Goal: Task Accomplishment & Management: Use online tool/utility

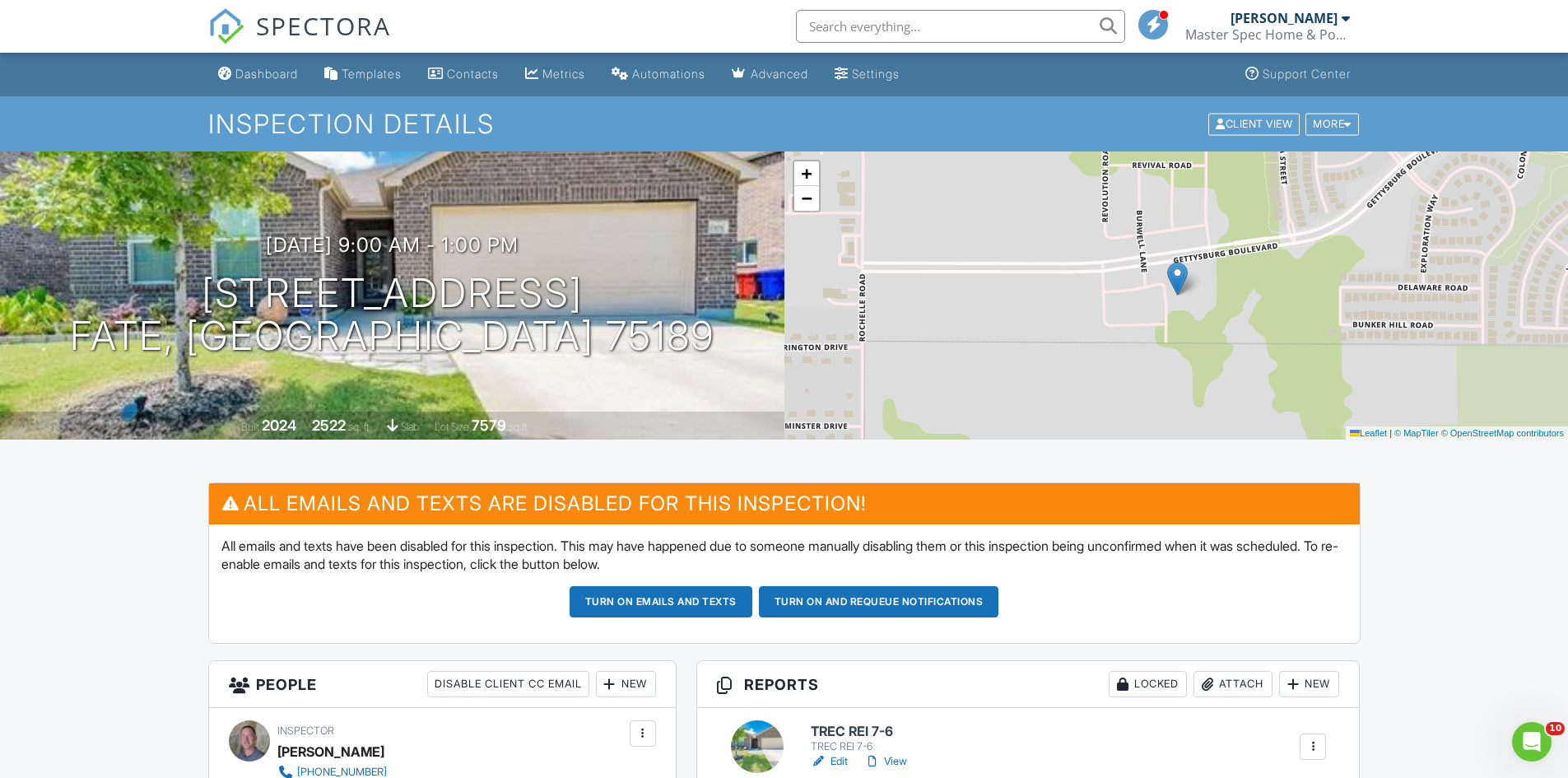
click at [255, 75] on div "Dashboard" at bounding box center [266, 74] width 63 height 14
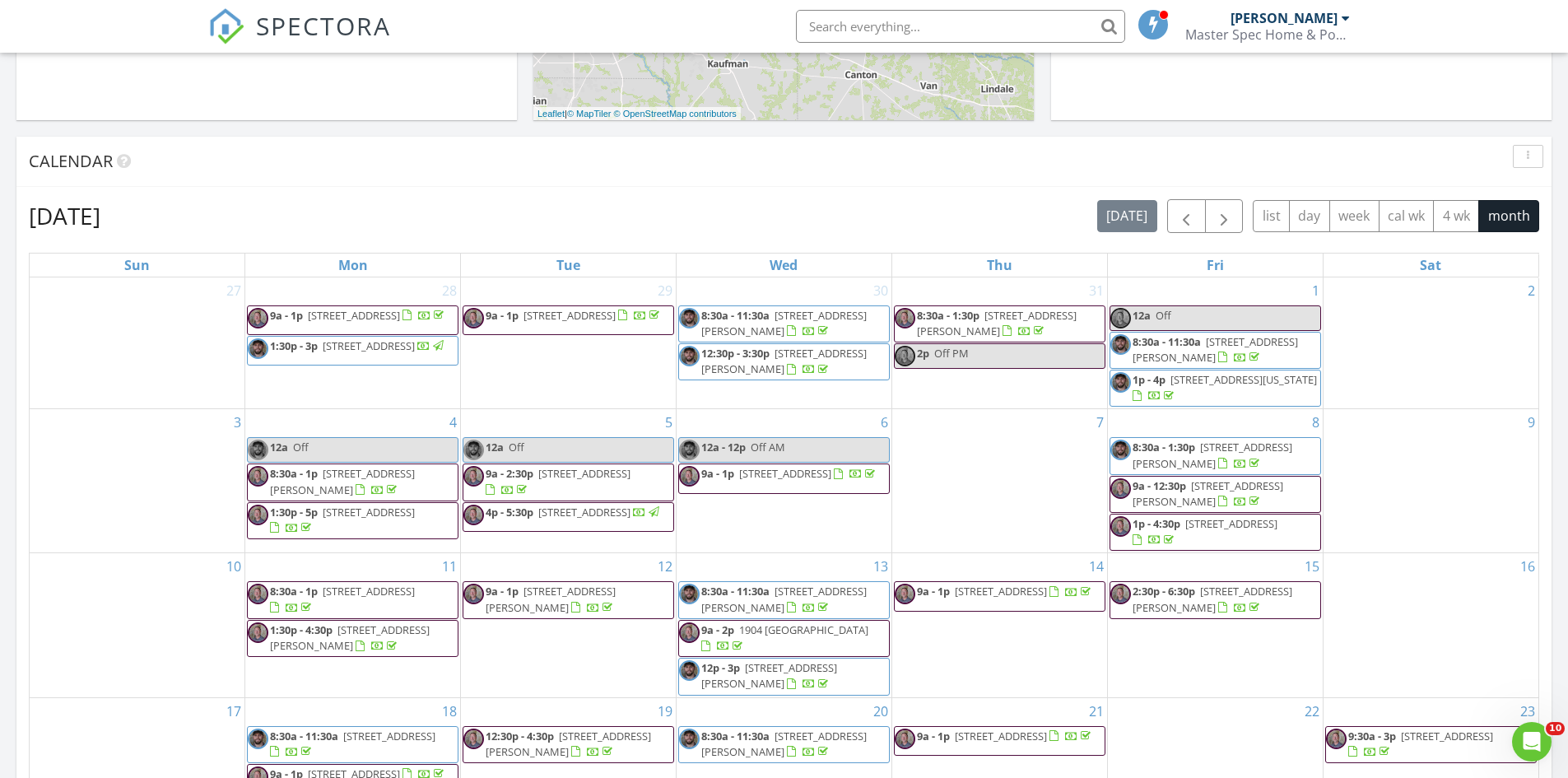
scroll to position [823, 0]
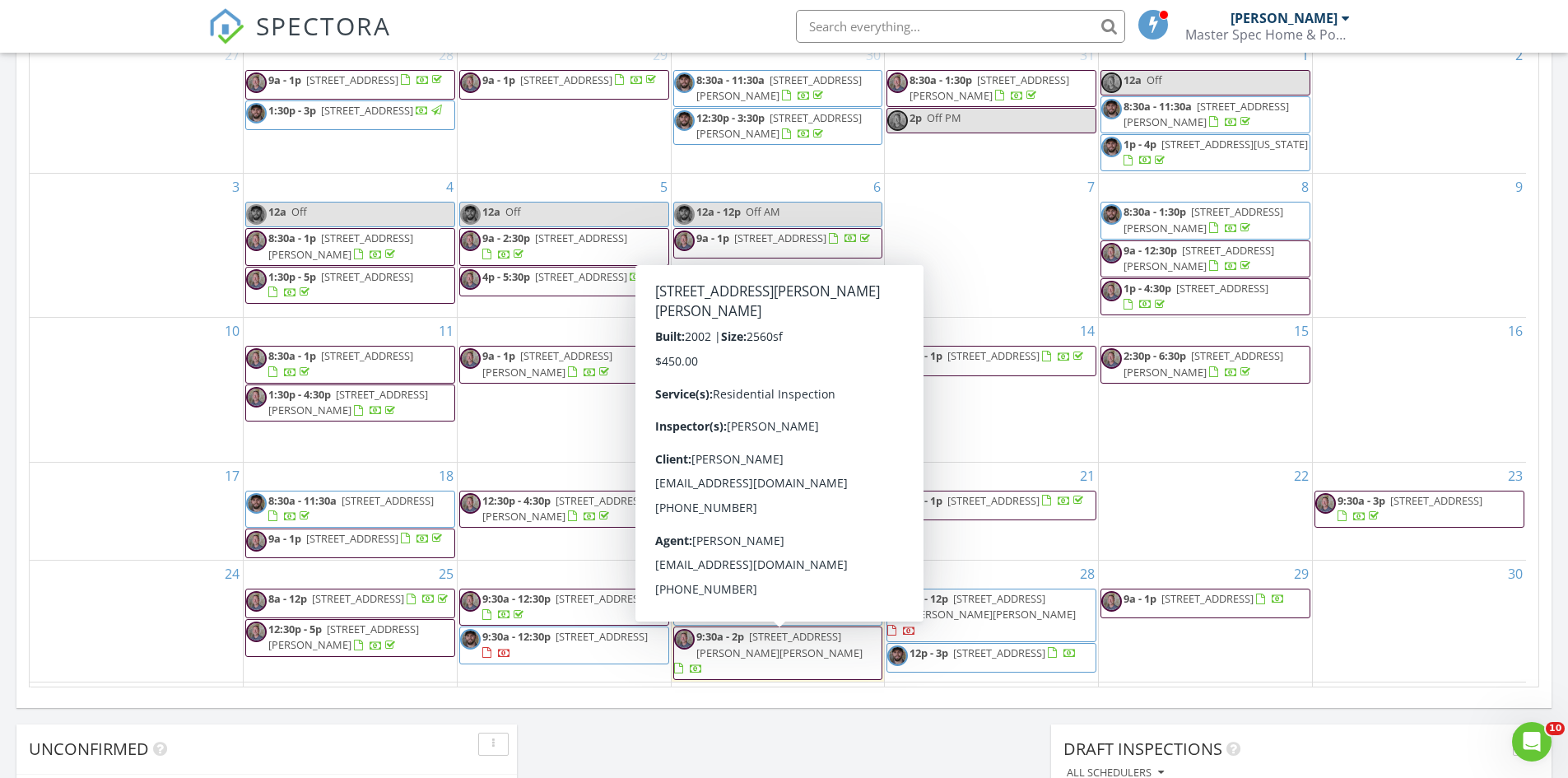
click at [773, 654] on span "9:30a - 2p 9109 Warren Dr, McKinney 75071" at bounding box center [778, 653] width 208 height 48
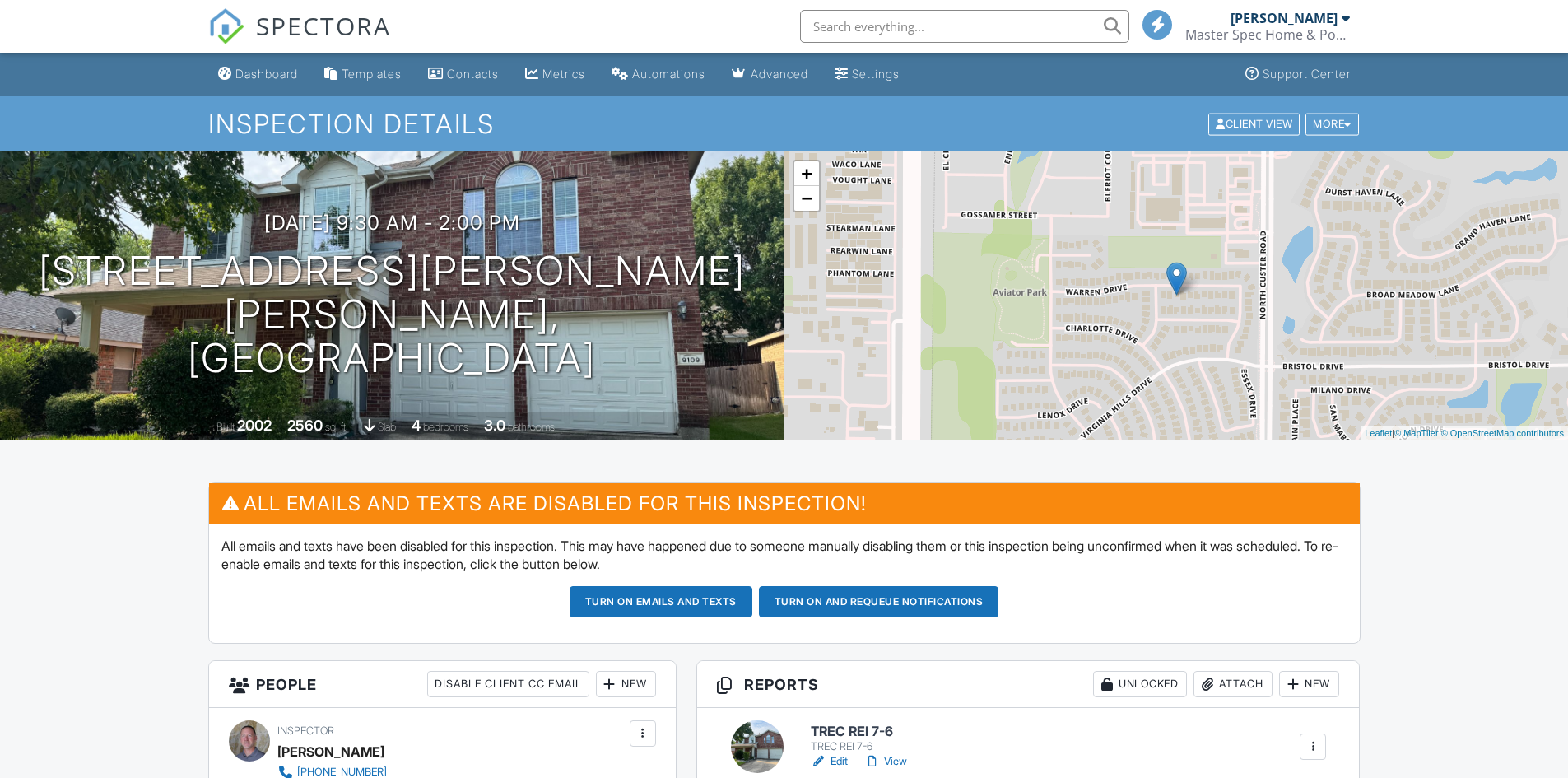
scroll to position [247, 0]
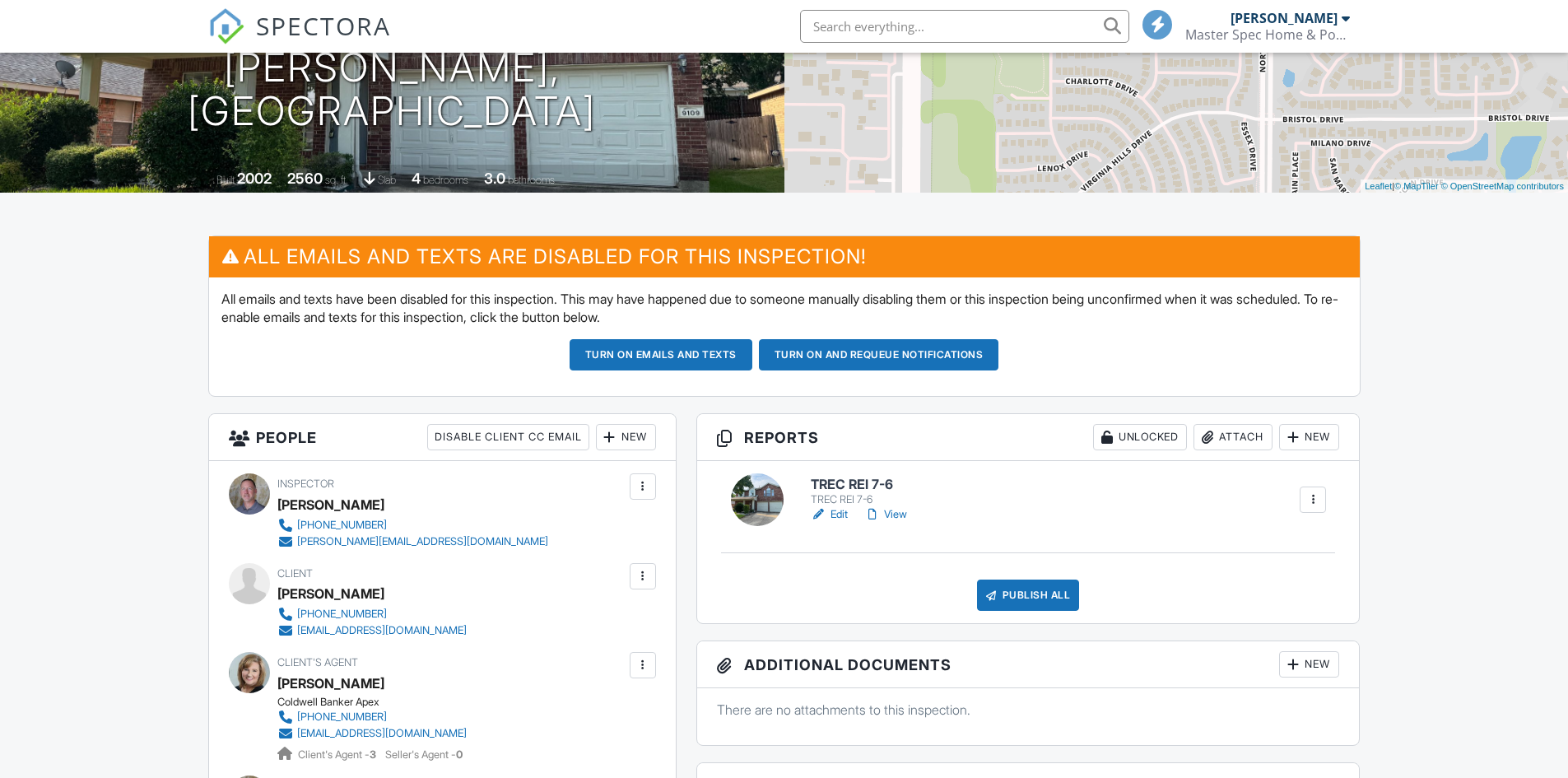
click at [840, 514] on link "Edit" at bounding box center [829, 515] width 37 height 17
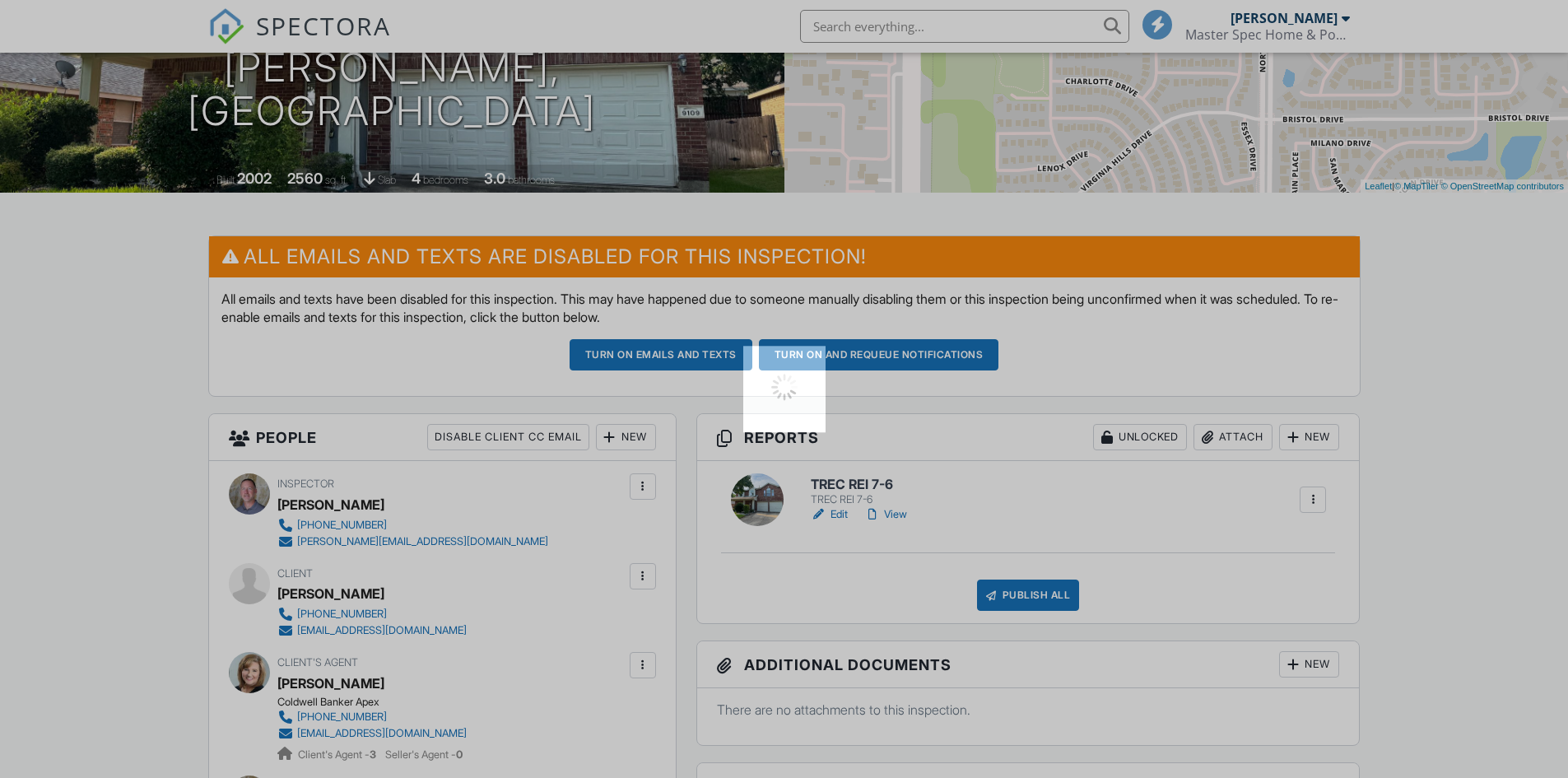
scroll to position [0, 0]
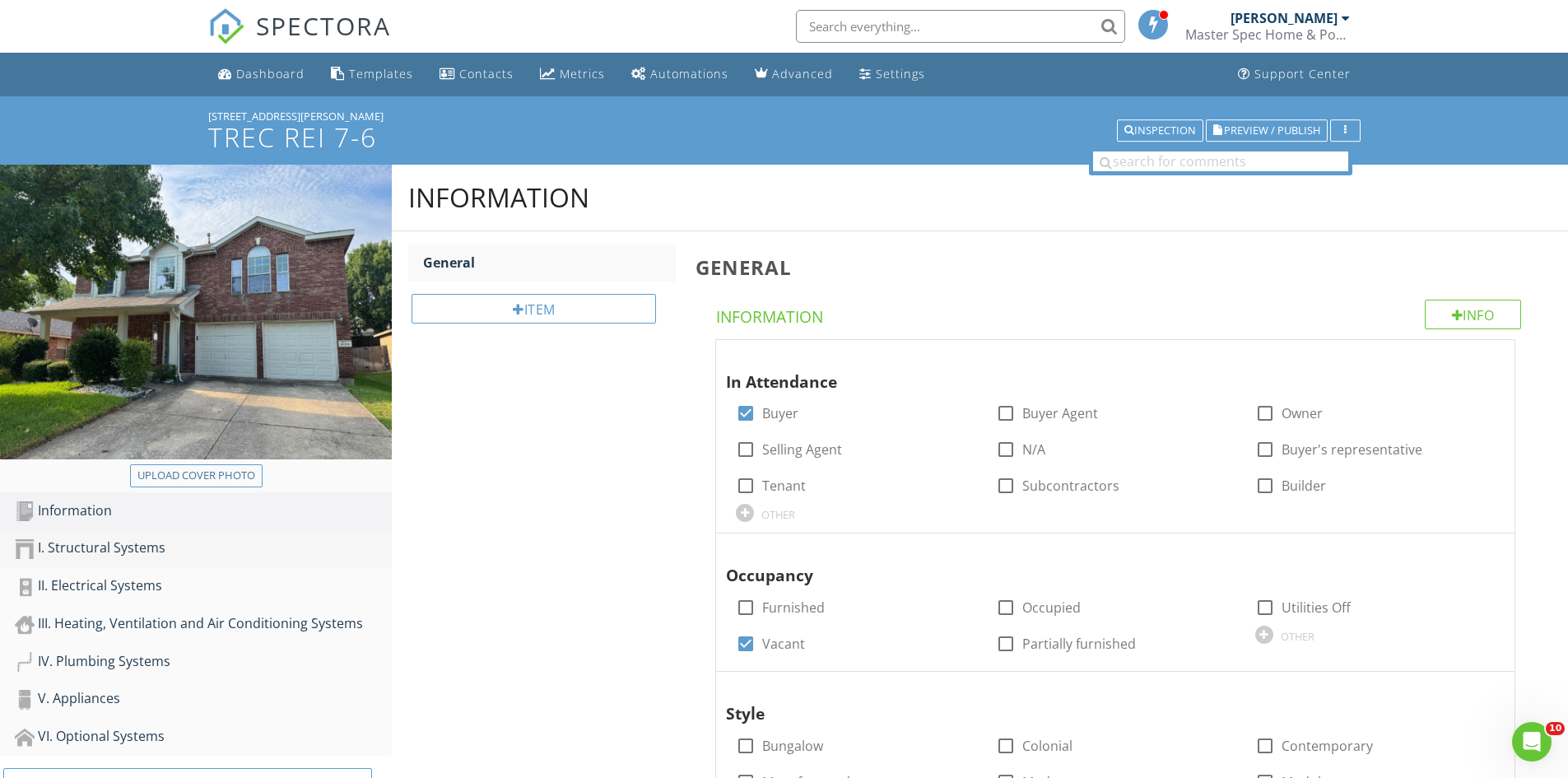
click at [139, 537] on link "I. Structural Systems" at bounding box center [203, 548] width 377 height 38
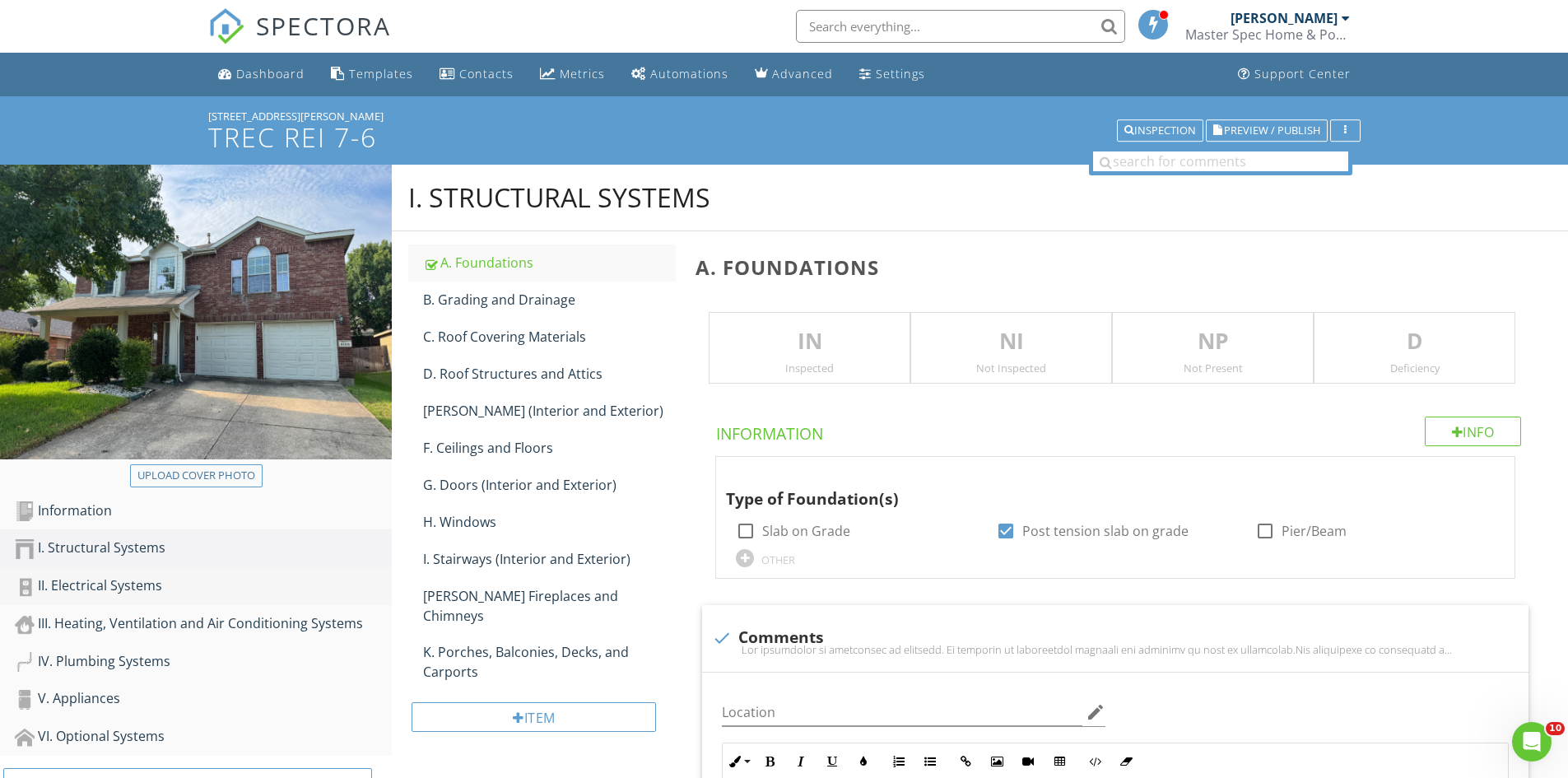
click at [122, 588] on div "II. Electrical Systems" at bounding box center [203, 586] width 377 height 21
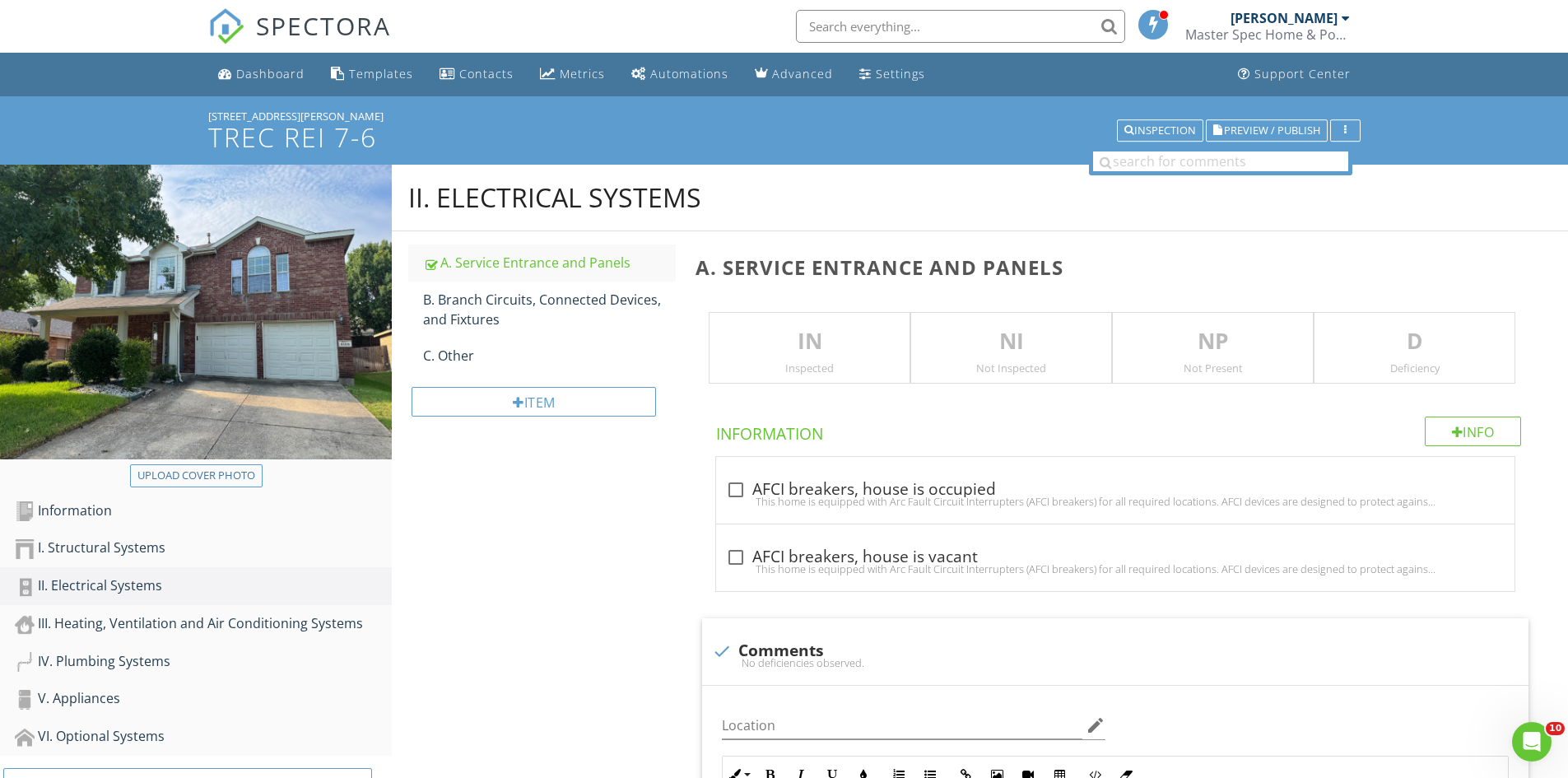
click at [788, 327] on p "IN" at bounding box center [810, 341] width 200 height 33
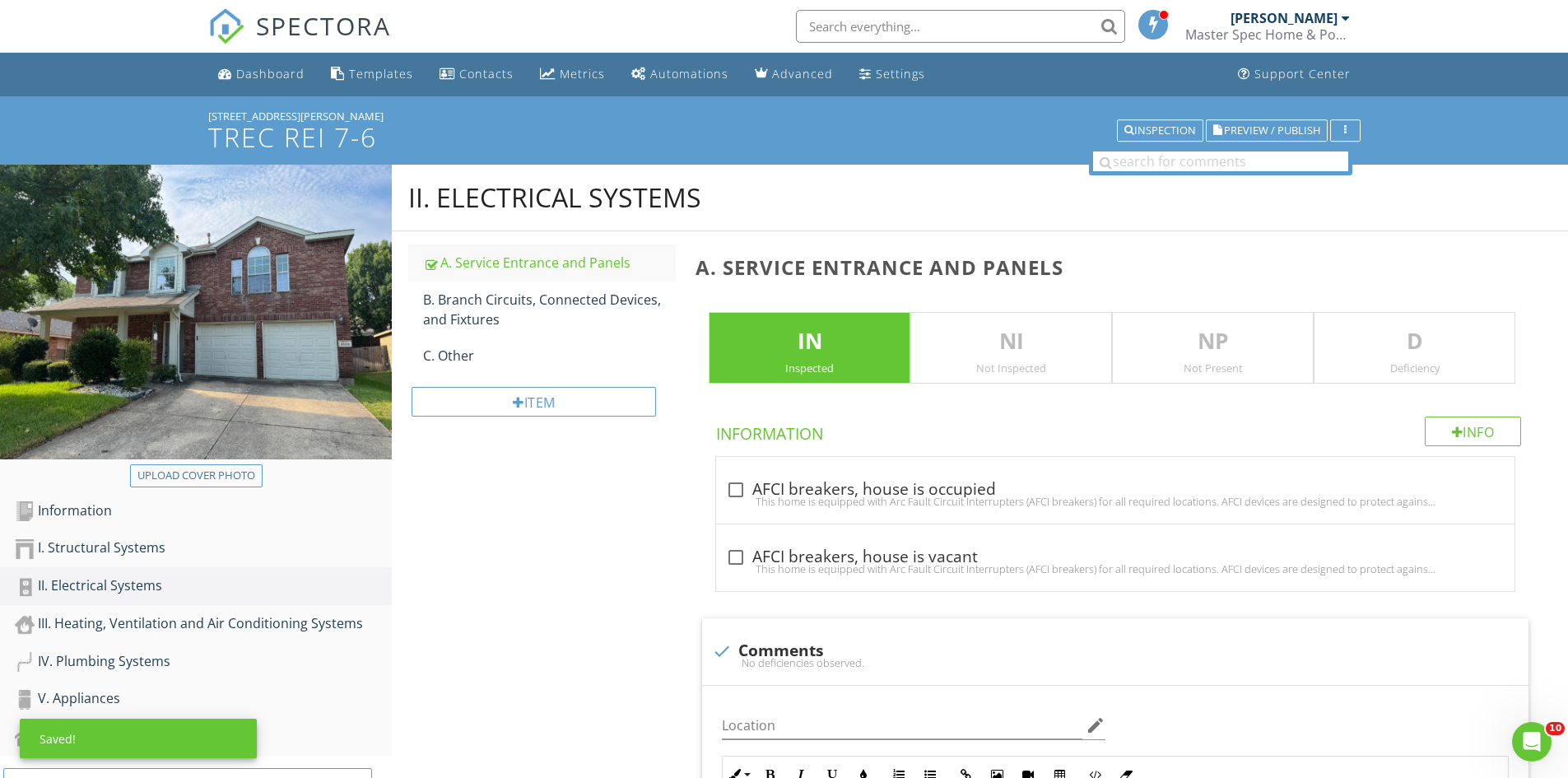
drag, startPoint x: 1375, startPoint y: 338, endPoint x: 1345, endPoint y: 339, distance: 30.0
click at [1376, 338] on p "D" at bounding box center [1414, 341] width 200 height 33
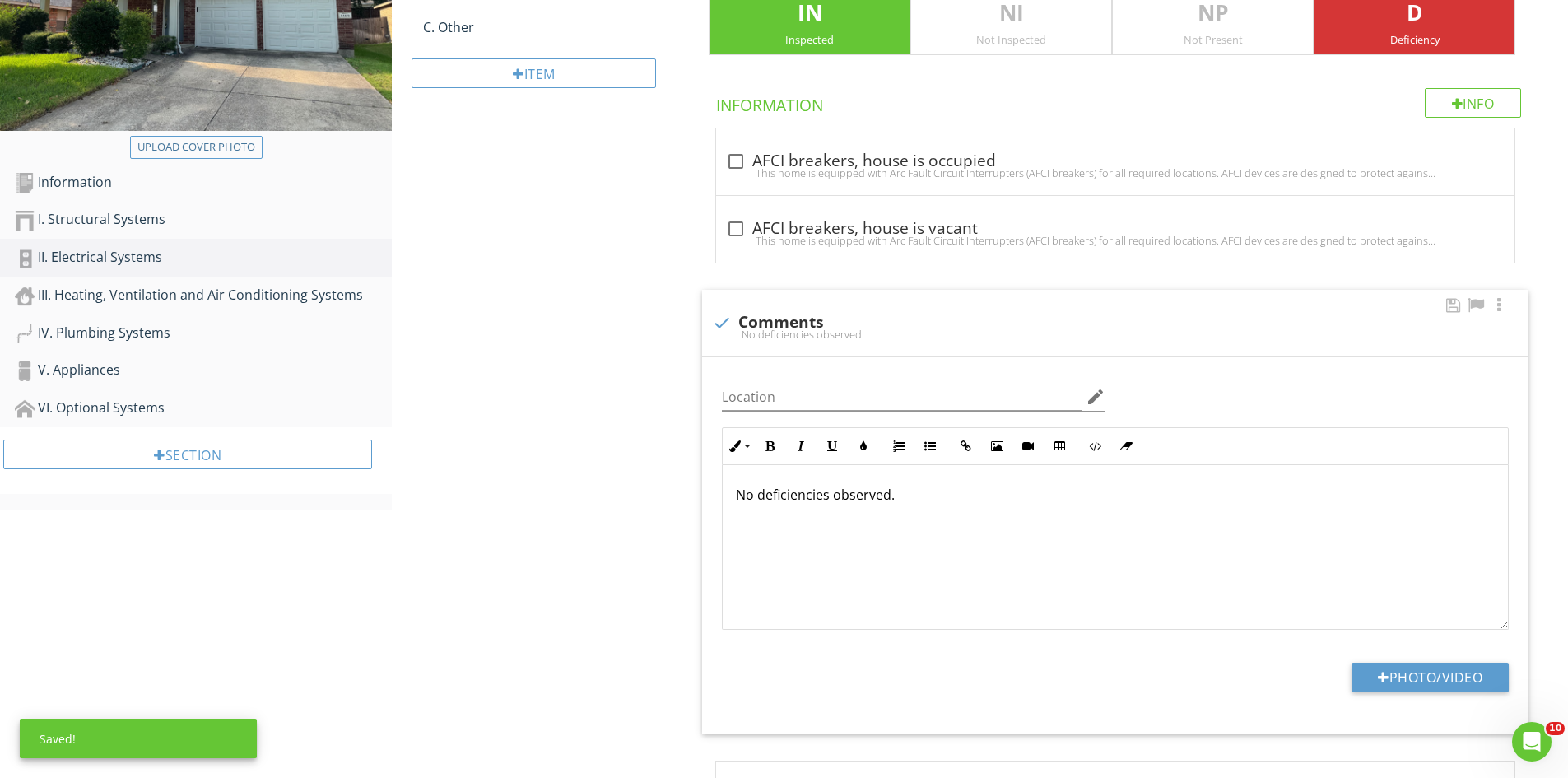
scroll to position [330, 0]
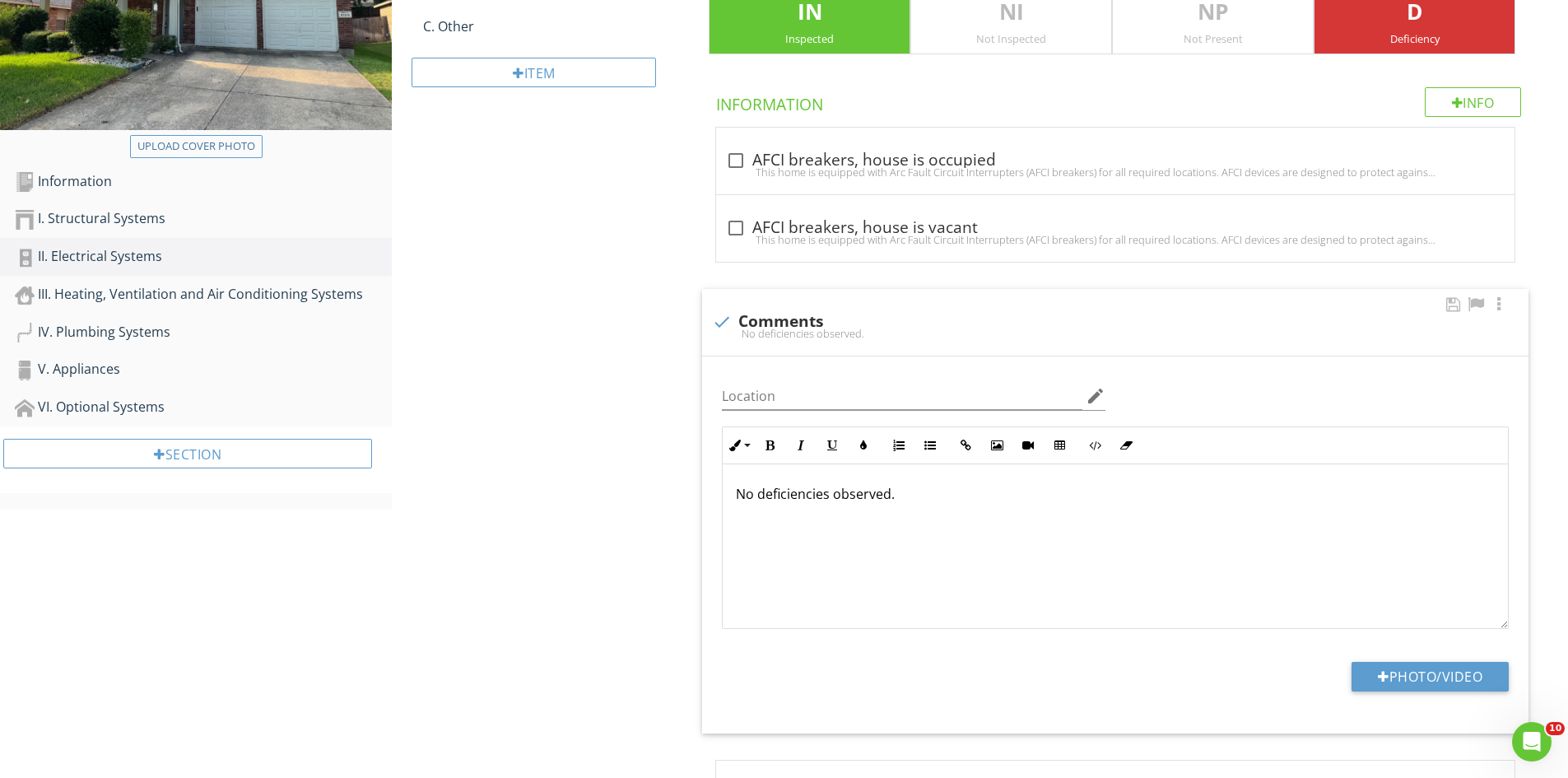
click at [785, 317] on div "check Comments" at bounding box center [1115, 322] width 807 height 19
checkbox input "true"
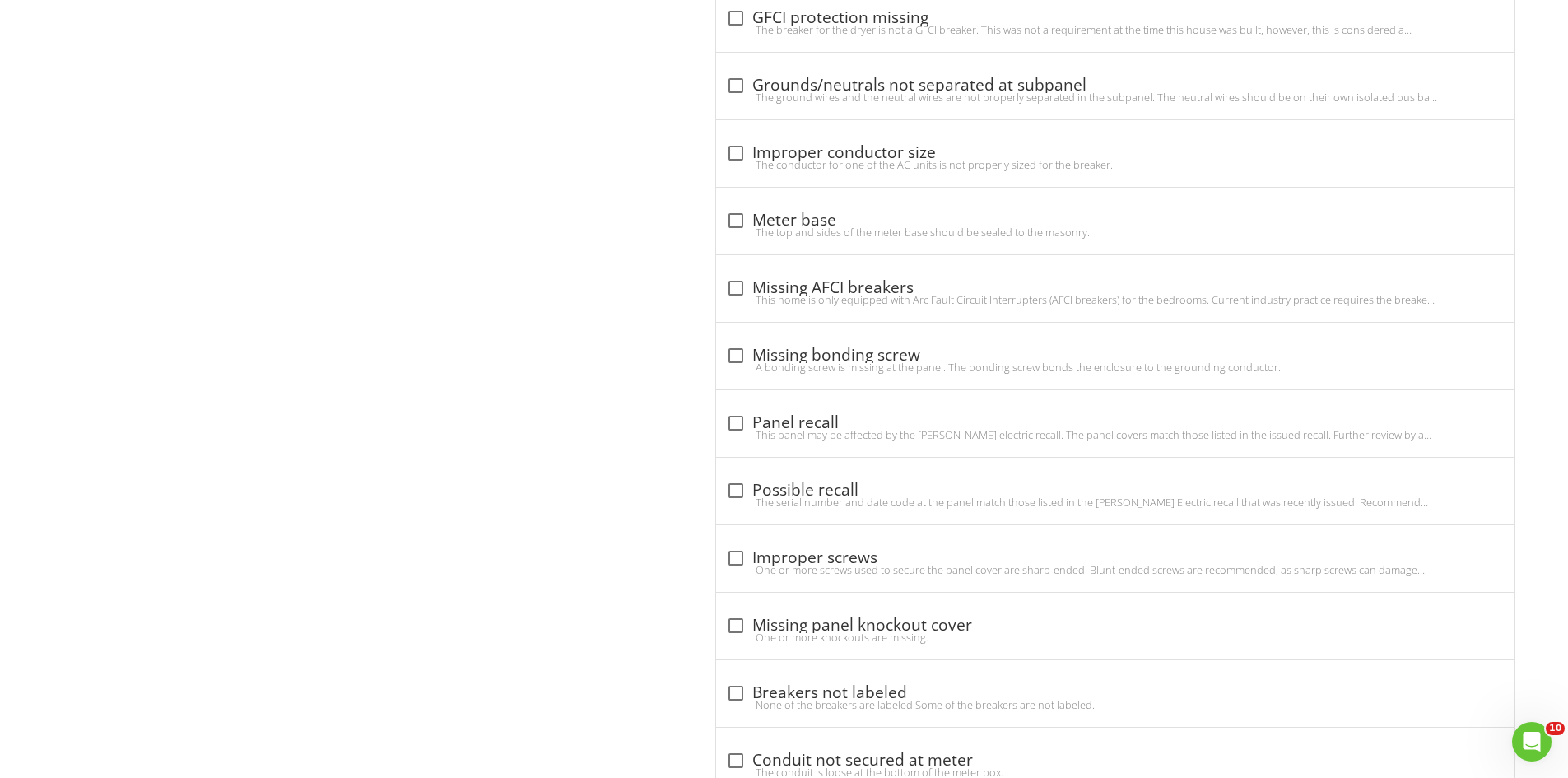
scroll to position [1565, 0]
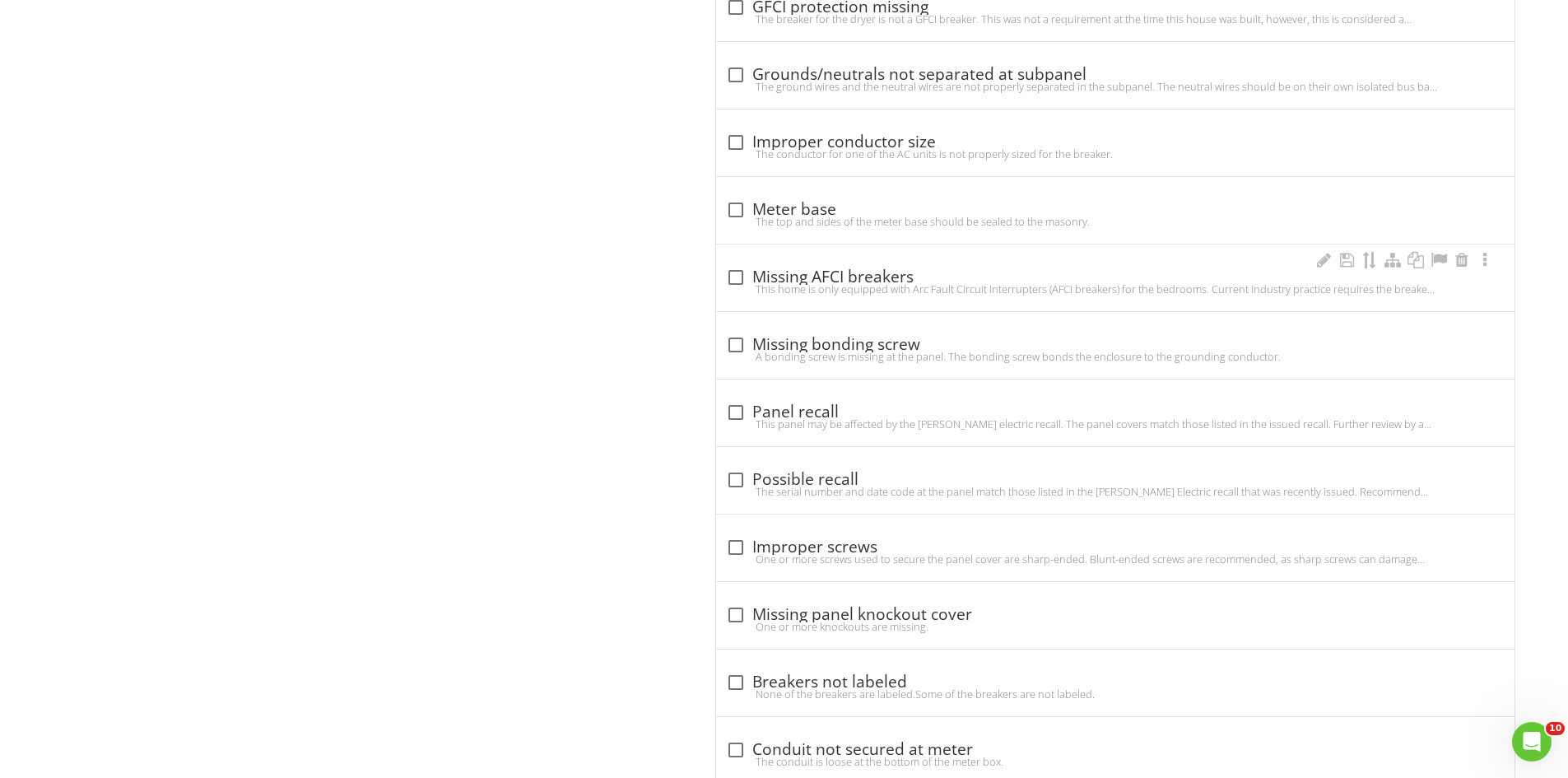
click at [804, 283] on div "This home is only equipped with Arc Fault Circuit Interrupters (AFCI breakers) …" at bounding box center [1115, 289] width 779 height 13
checkbox input "true"
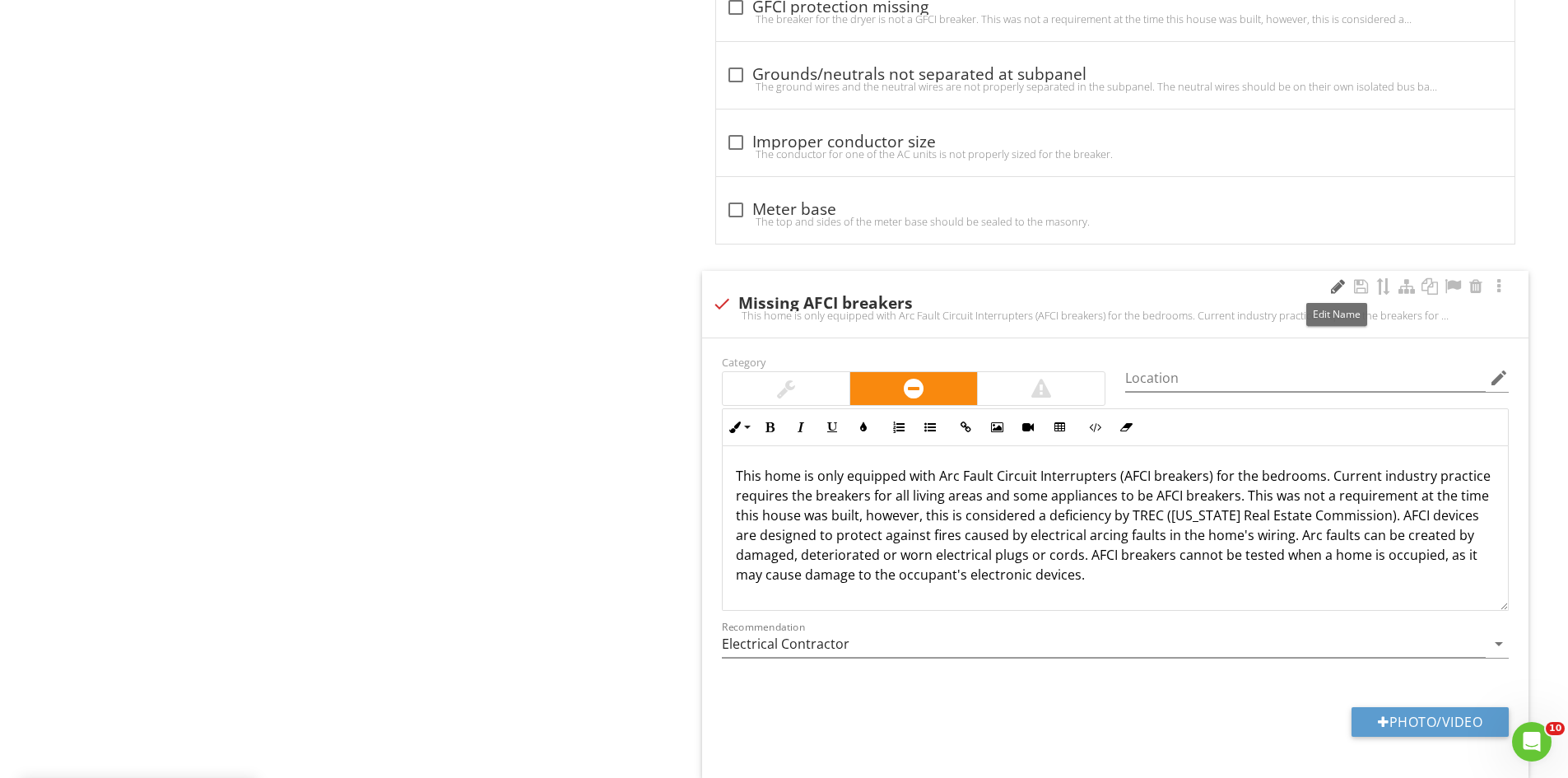
click at [1334, 292] on div at bounding box center [1337, 286] width 19 height 17
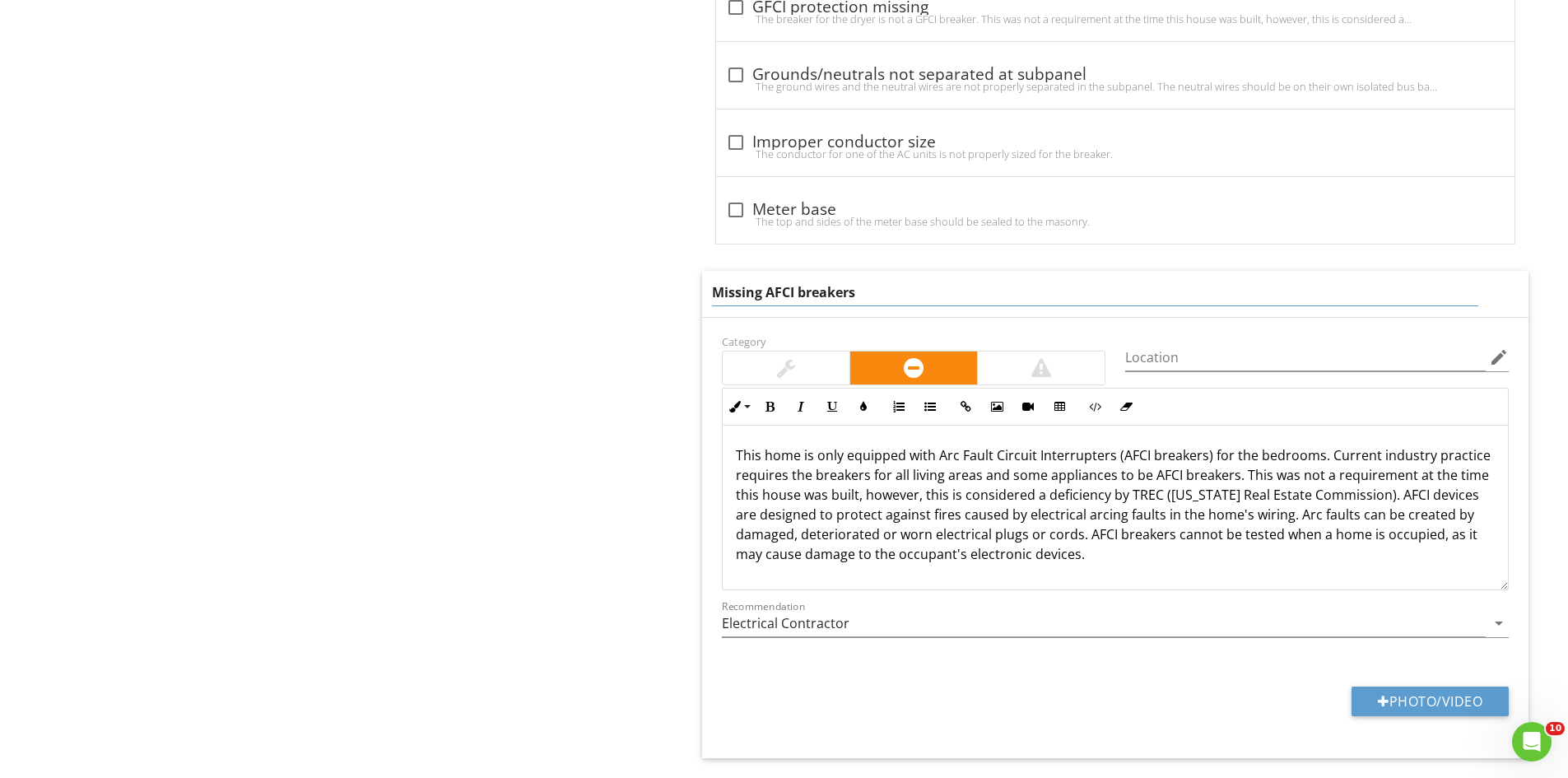
click at [761, 293] on input "Missing AFCI breakers" at bounding box center [1095, 293] width 766 height 27
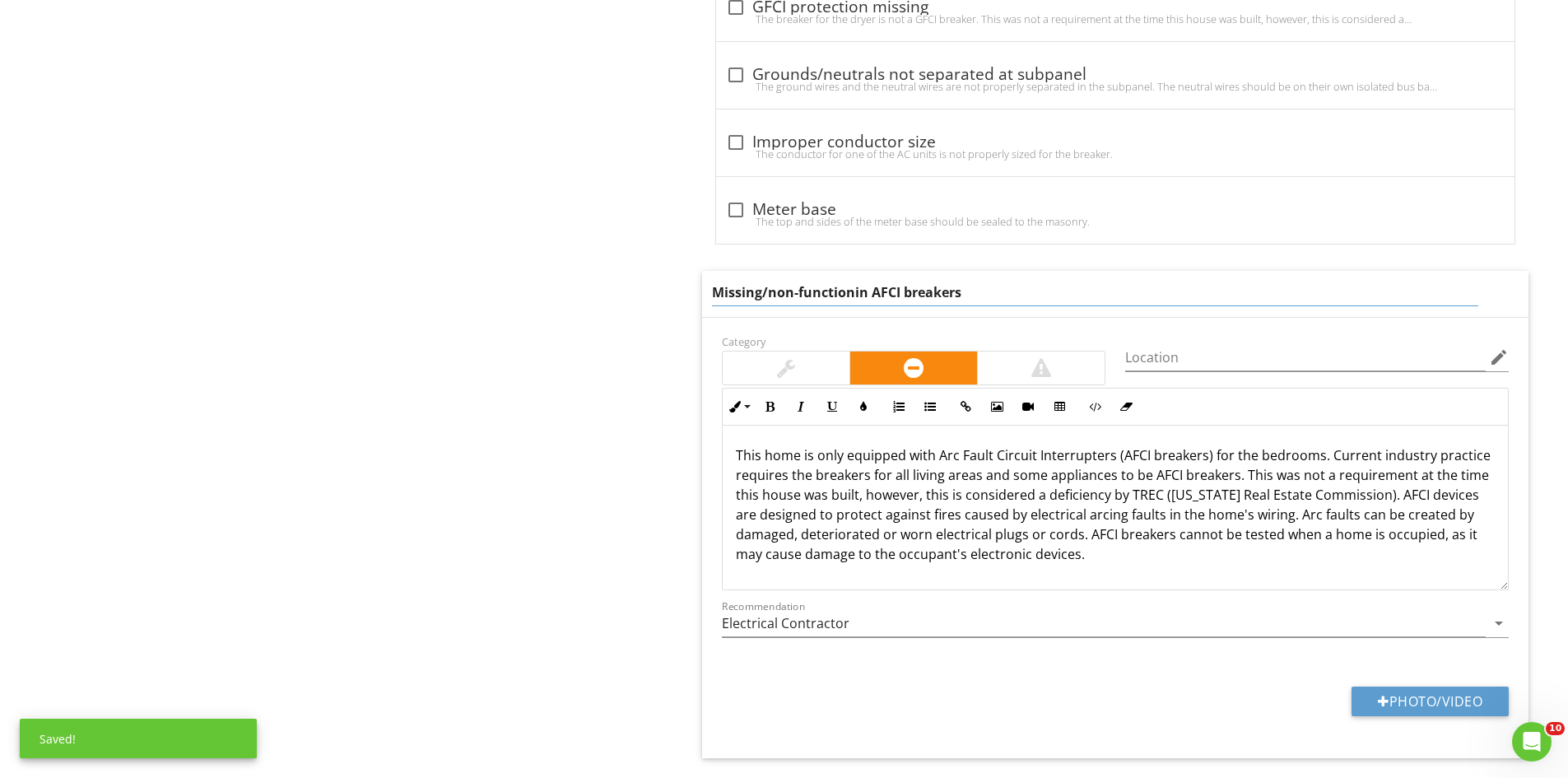
type input "Missing/non-functioning AFCI breakers"
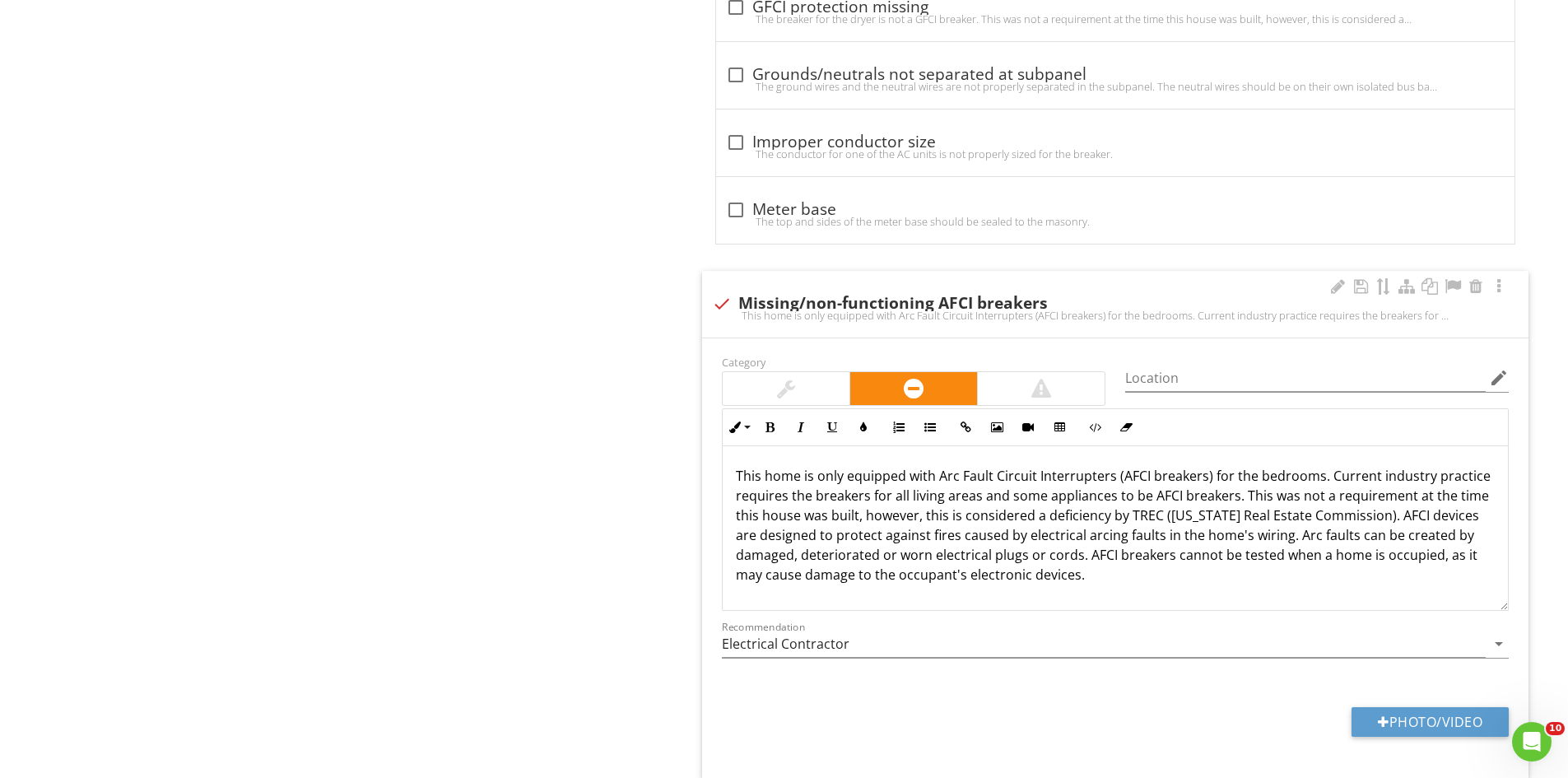
click at [1087, 533] on p "This home is only equipped with Arc Fault Circuit Interrupters (AFCI breakers) …" at bounding box center [1115, 525] width 759 height 119
click at [1095, 578] on p "This home is only equipped with Arc Fault Circuit Interrupters (AFCI breakers) …" at bounding box center [1115, 525] width 759 height 119
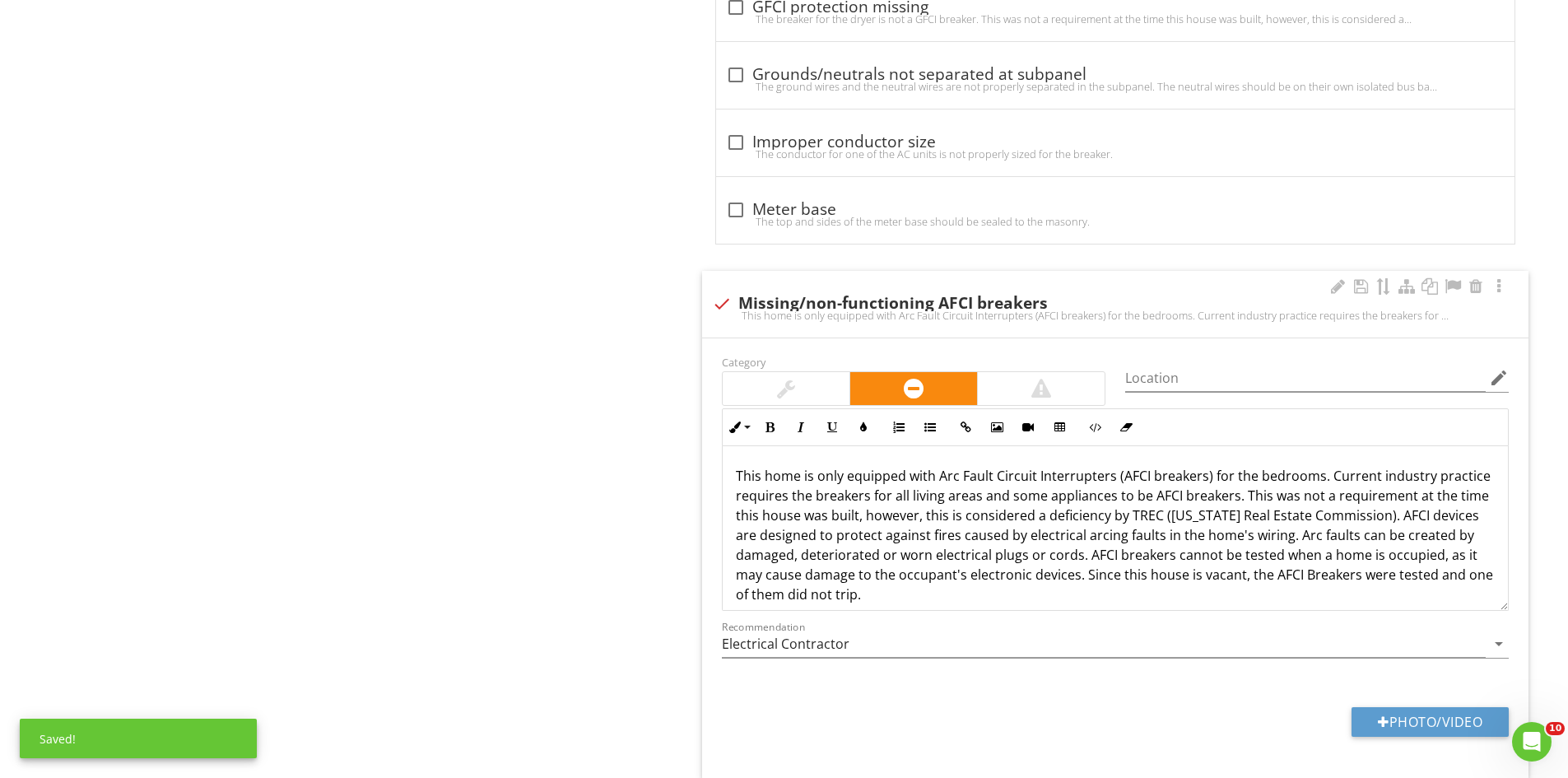
drag, startPoint x: 1306, startPoint y: 582, endPoint x: 1314, endPoint y: 597, distance: 17.0
click at [1307, 581] on p "This home is only equipped with Arc Fault Circuit Interrupters (AFCI breakers) …" at bounding box center [1115, 535] width 759 height 138
click at [1245, 580] on p "This home is only equipped with Arc Fault Circuit Interrupters (AFCI breakers) …" at bounding box center [1115, 525] width 759 height 119
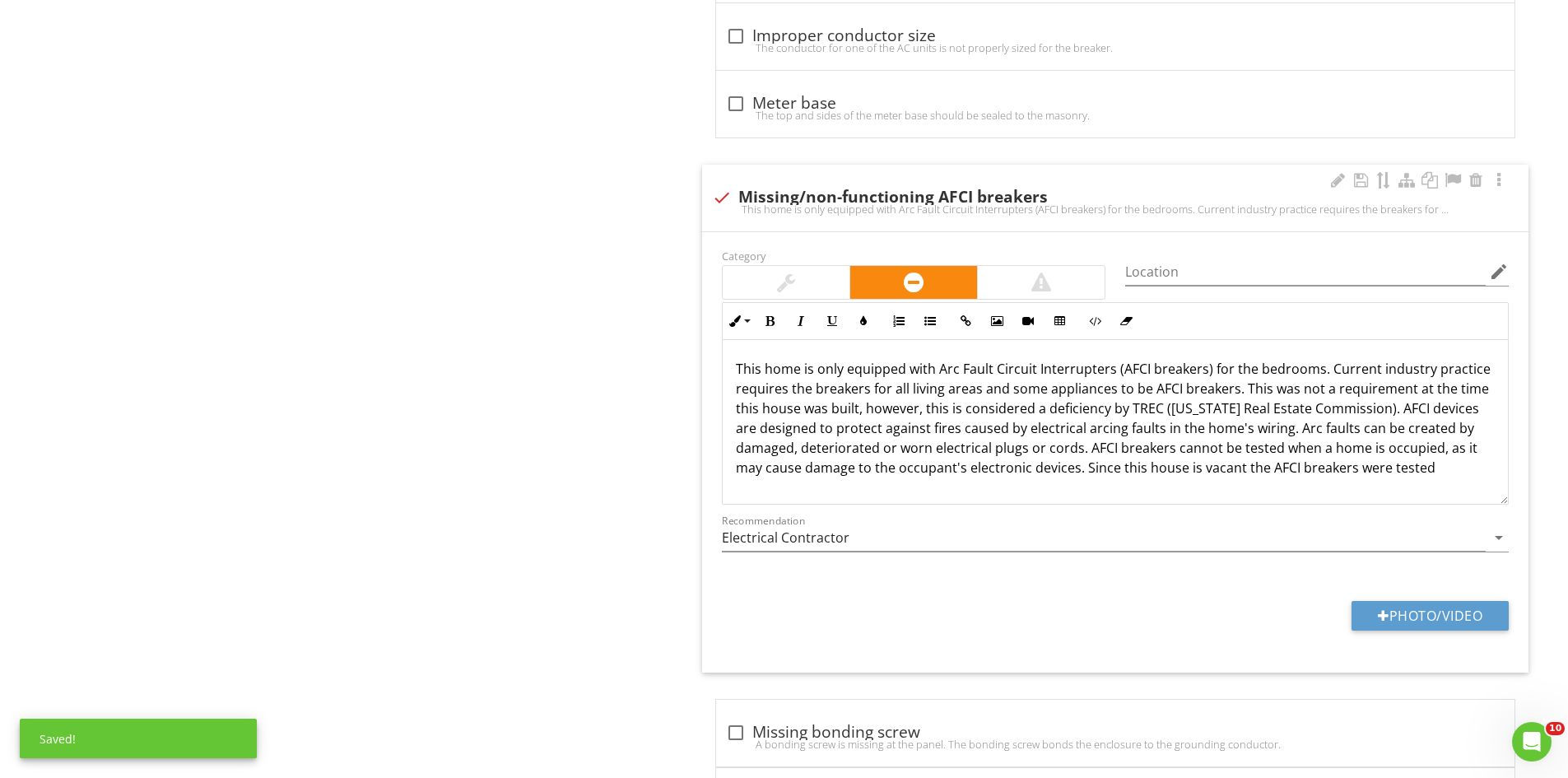
scroll to position [1812, 0]
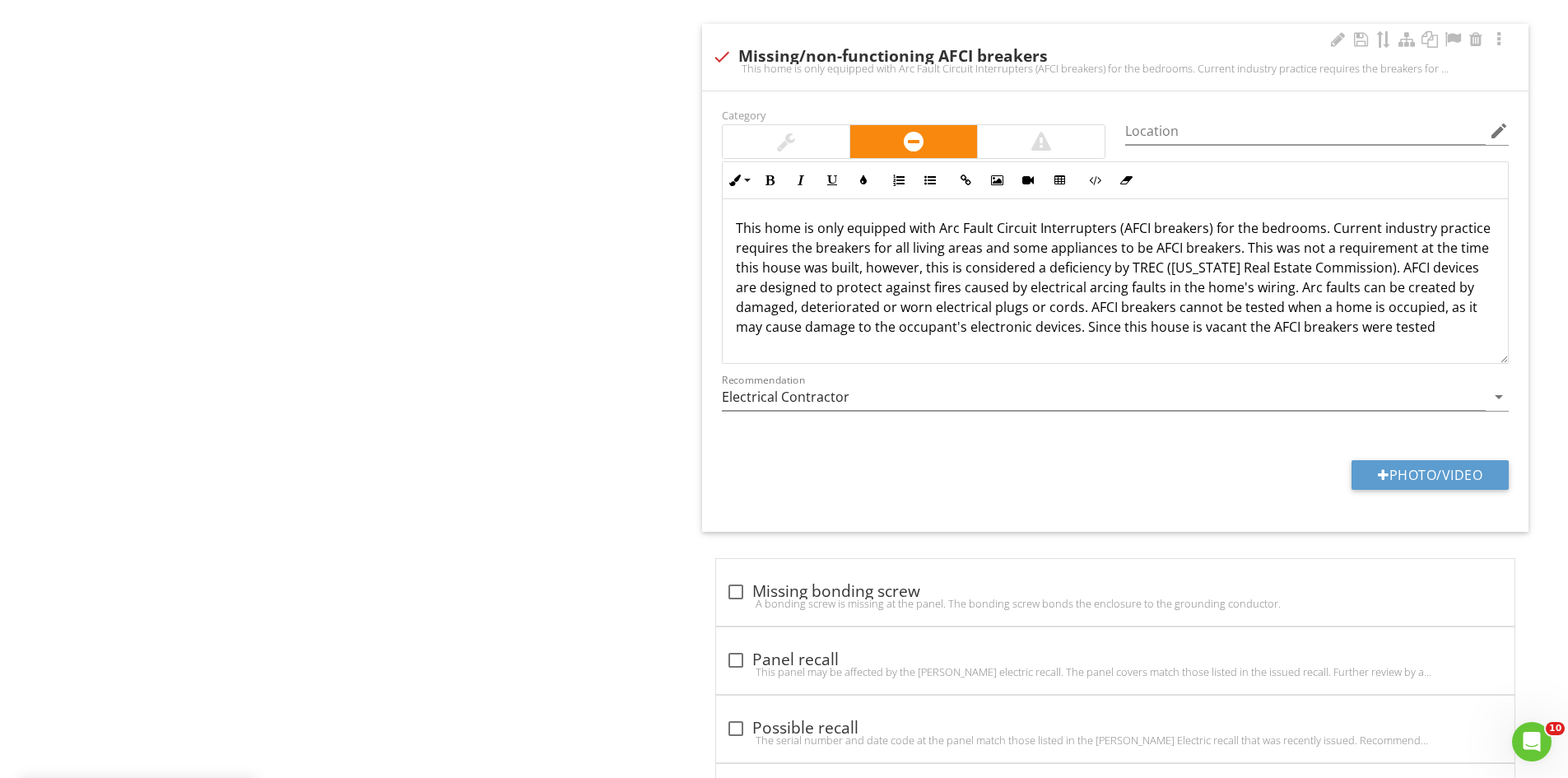
drag, startPoint x: 1426, startPoint y: 329, endPoint x: 1444, endPoint y: 344, distance: 23.4
click at [1427, 329] on p "This home is only equipped with Arc Fault Circuit Interrupters (AFCI breakers) …" at bounding box center [1115, 278] width 759 height 119
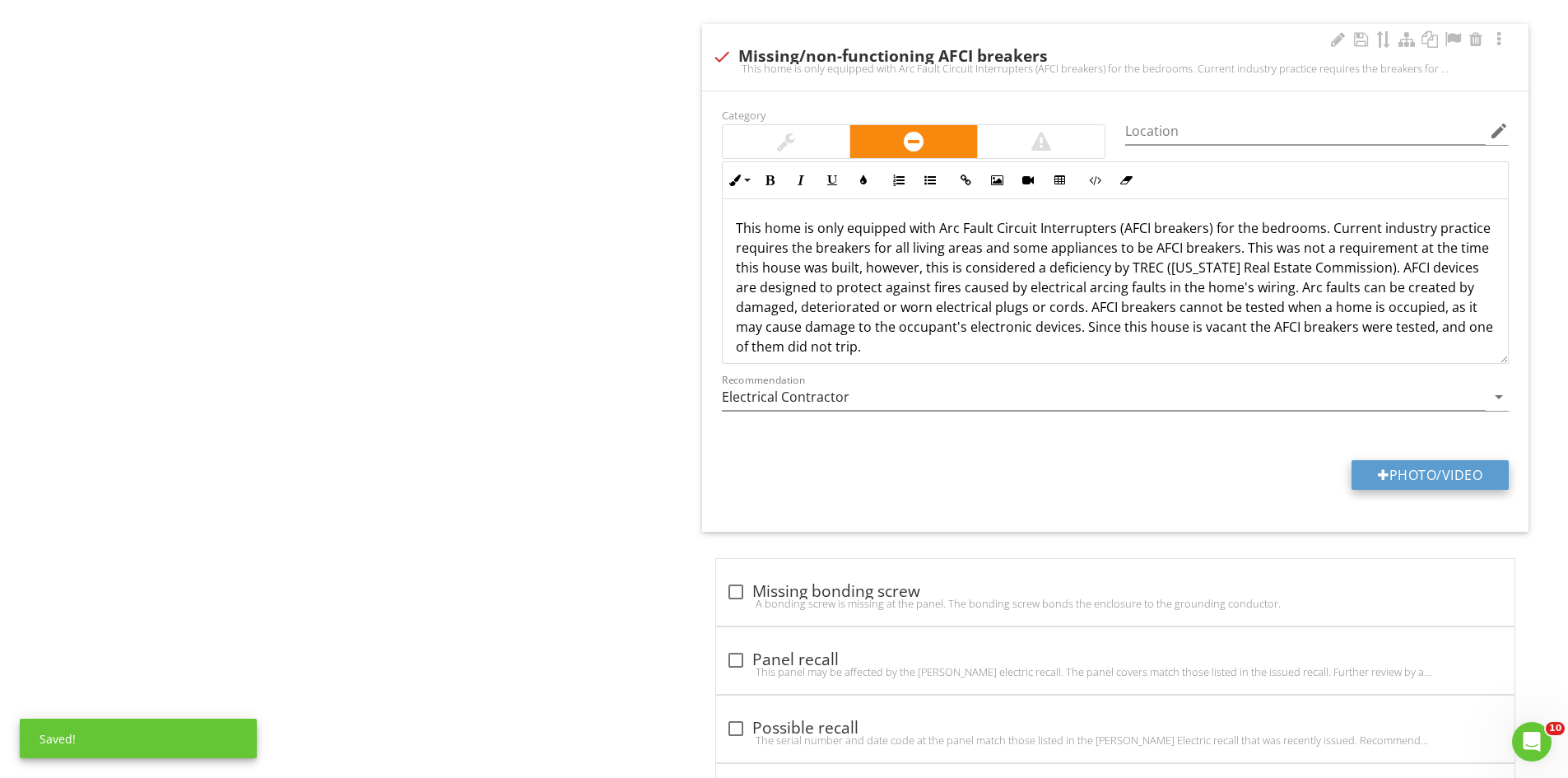
click at [1428, 474] on button "Photo/Video" at bounding box center [1430, 475] width 157 height 30
type input "C:\fakepath\IMG_2830.JPG"
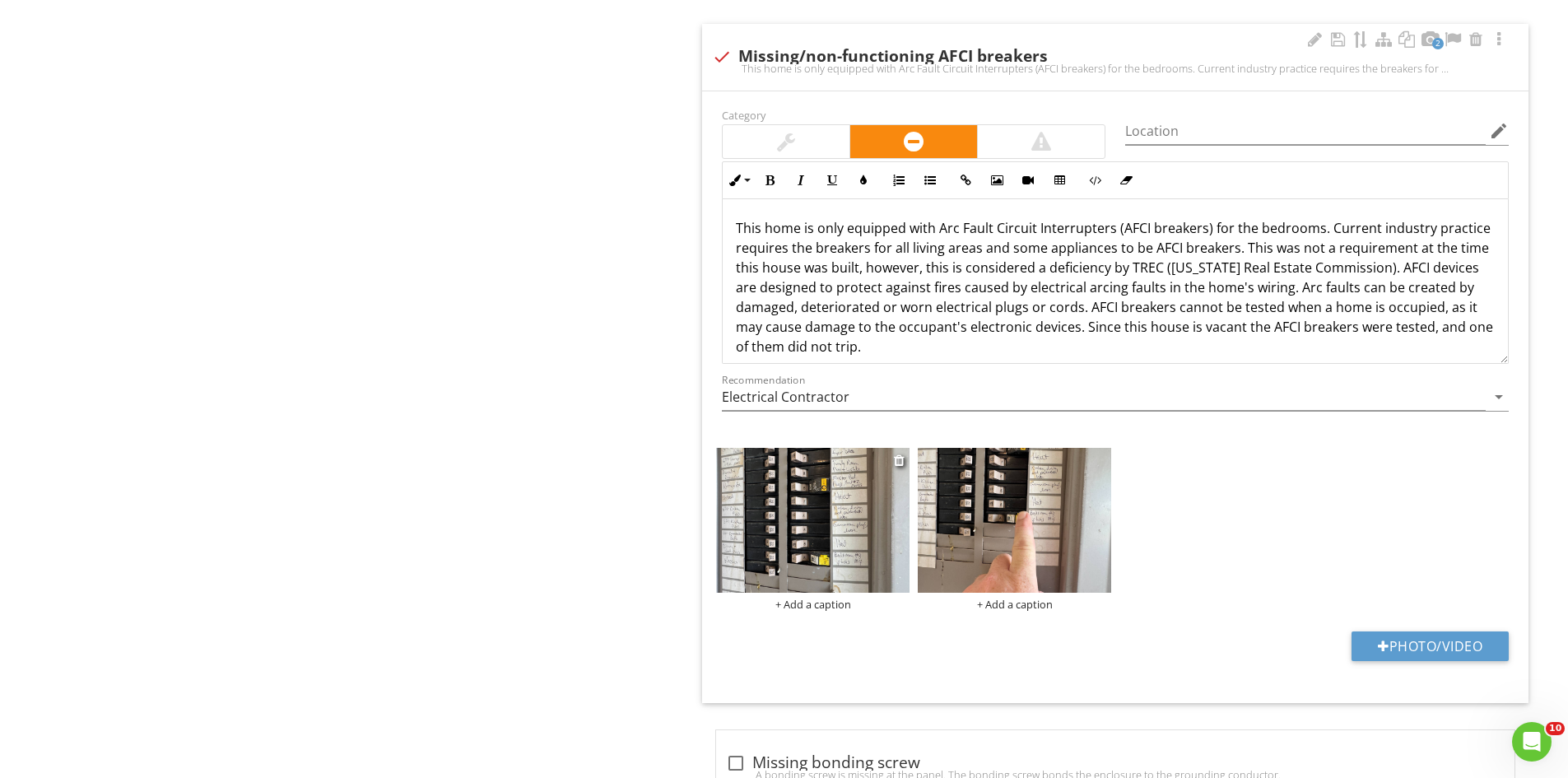
click at [836, 559] on img at bounding box center [813, 520] width 194 height 144
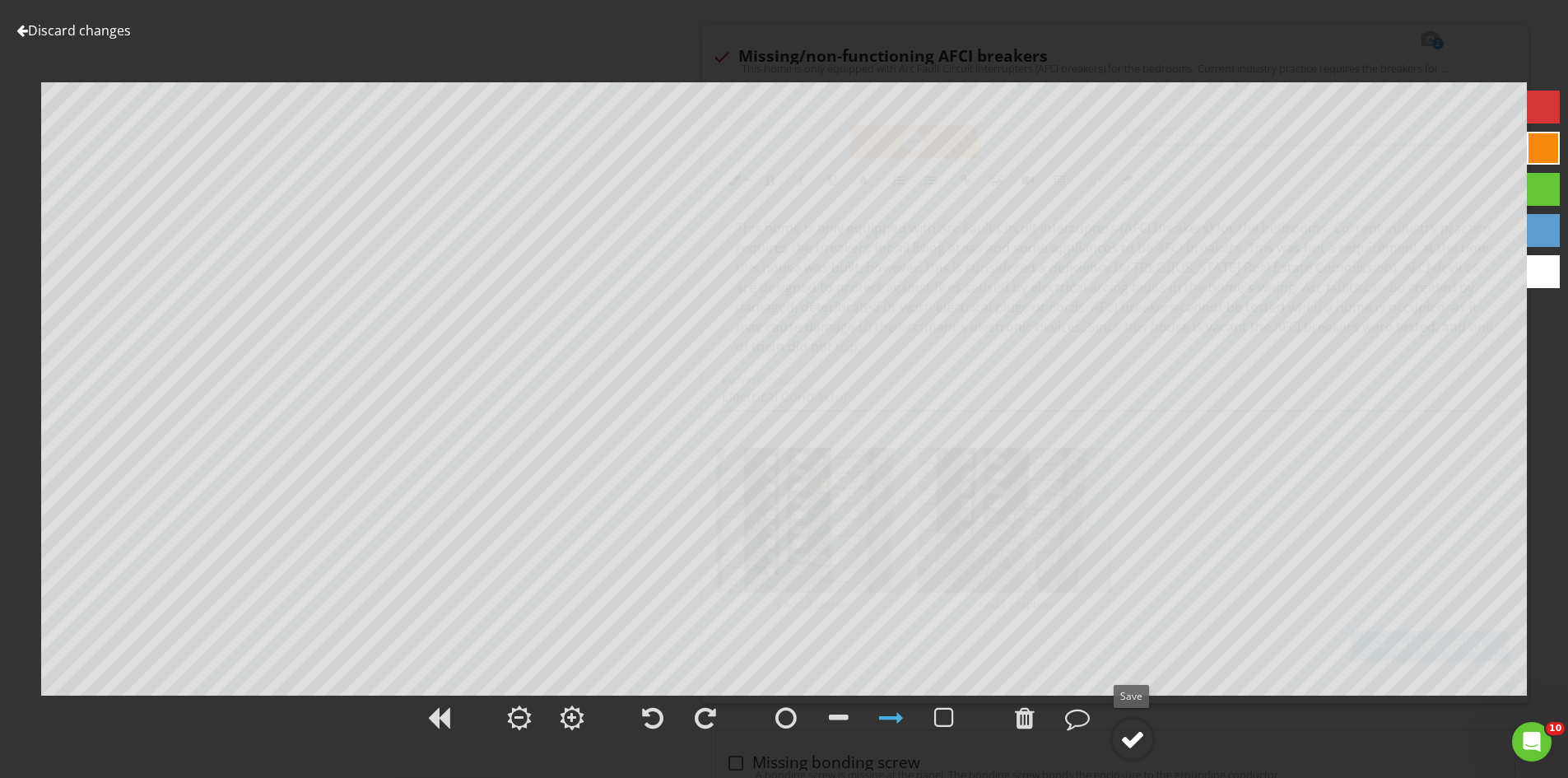
click at [1131, 738] on div at bounding box center [1133, 739] width 25 height 25
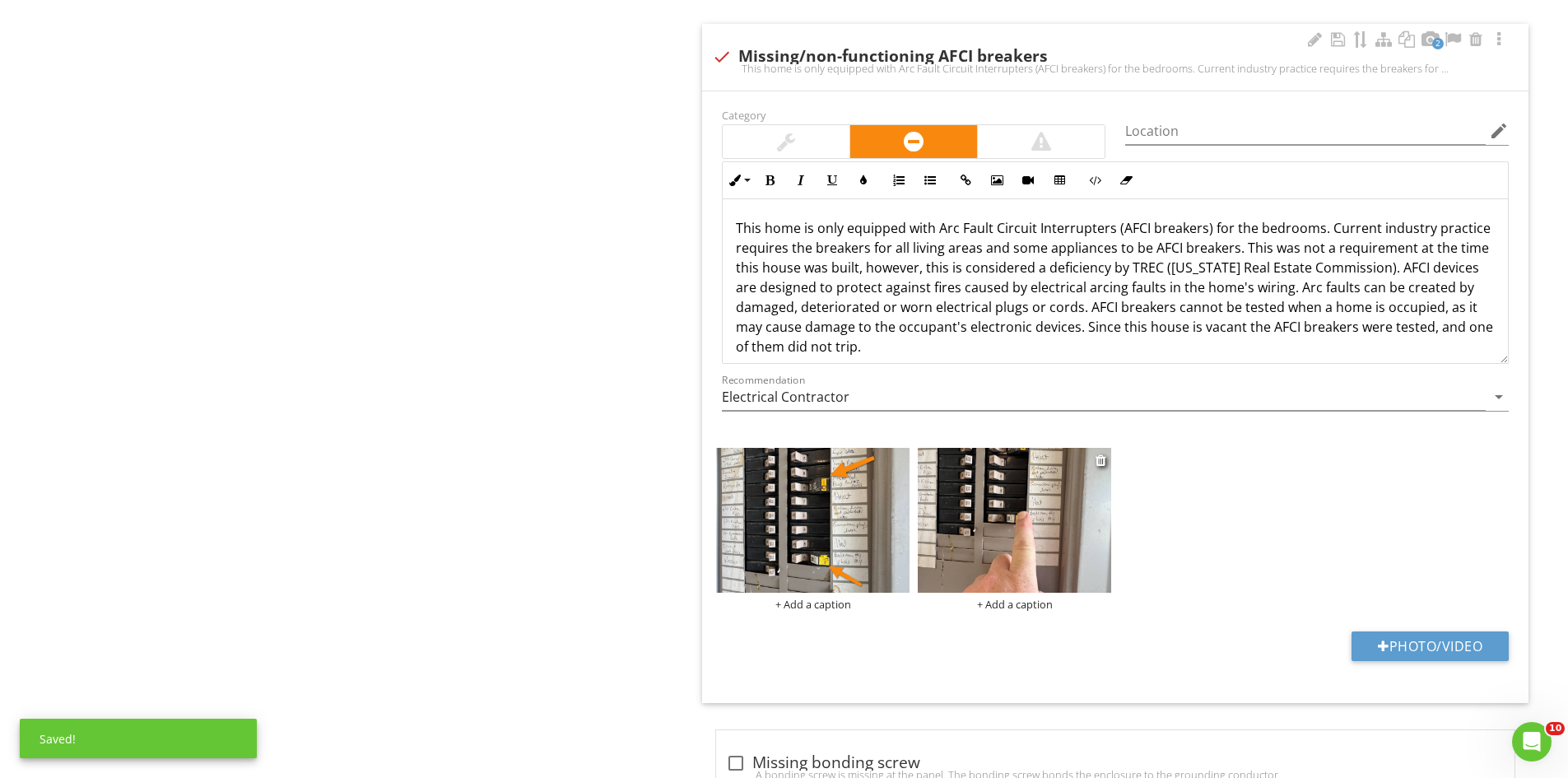
click at [1030, 605] on div "+ Add a caption" at bounding box center [1015, 604] width 194 height 13
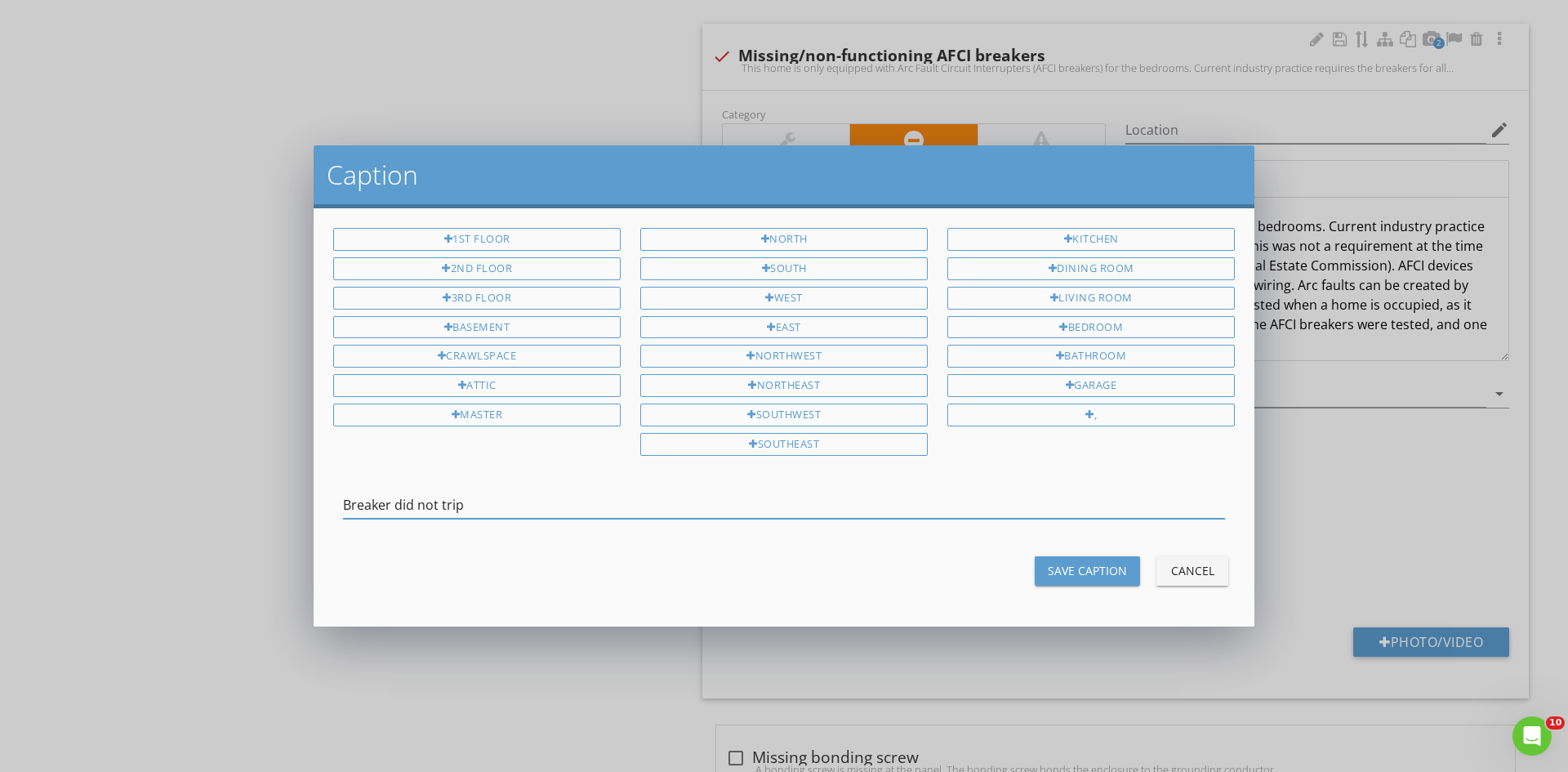
type input "Breaker did not trip"
click at [1101, 575] on div "Save Caption" at bounding box center [1087, 571] width 80 height 17
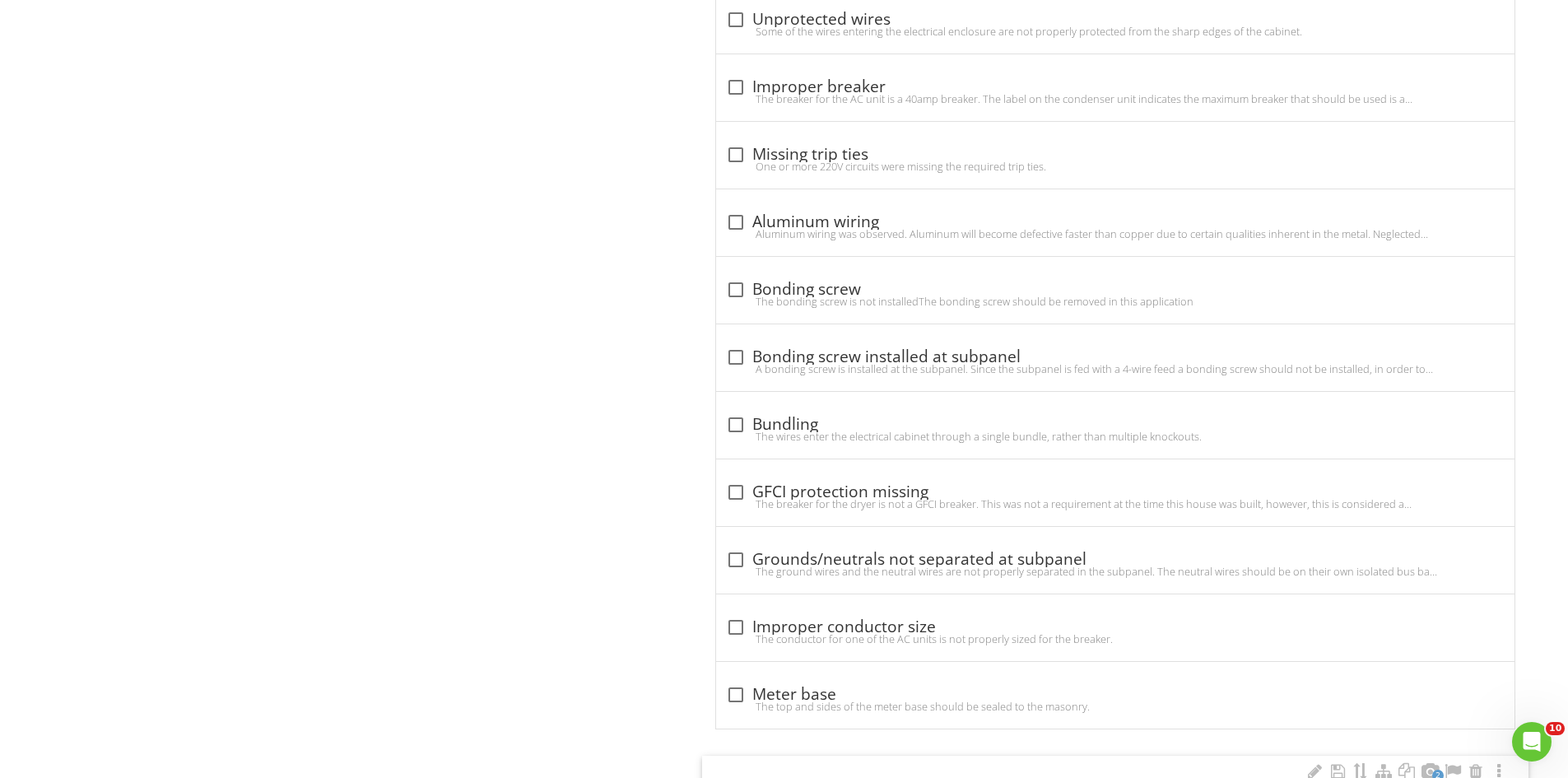
scroll to position [1071, 0]
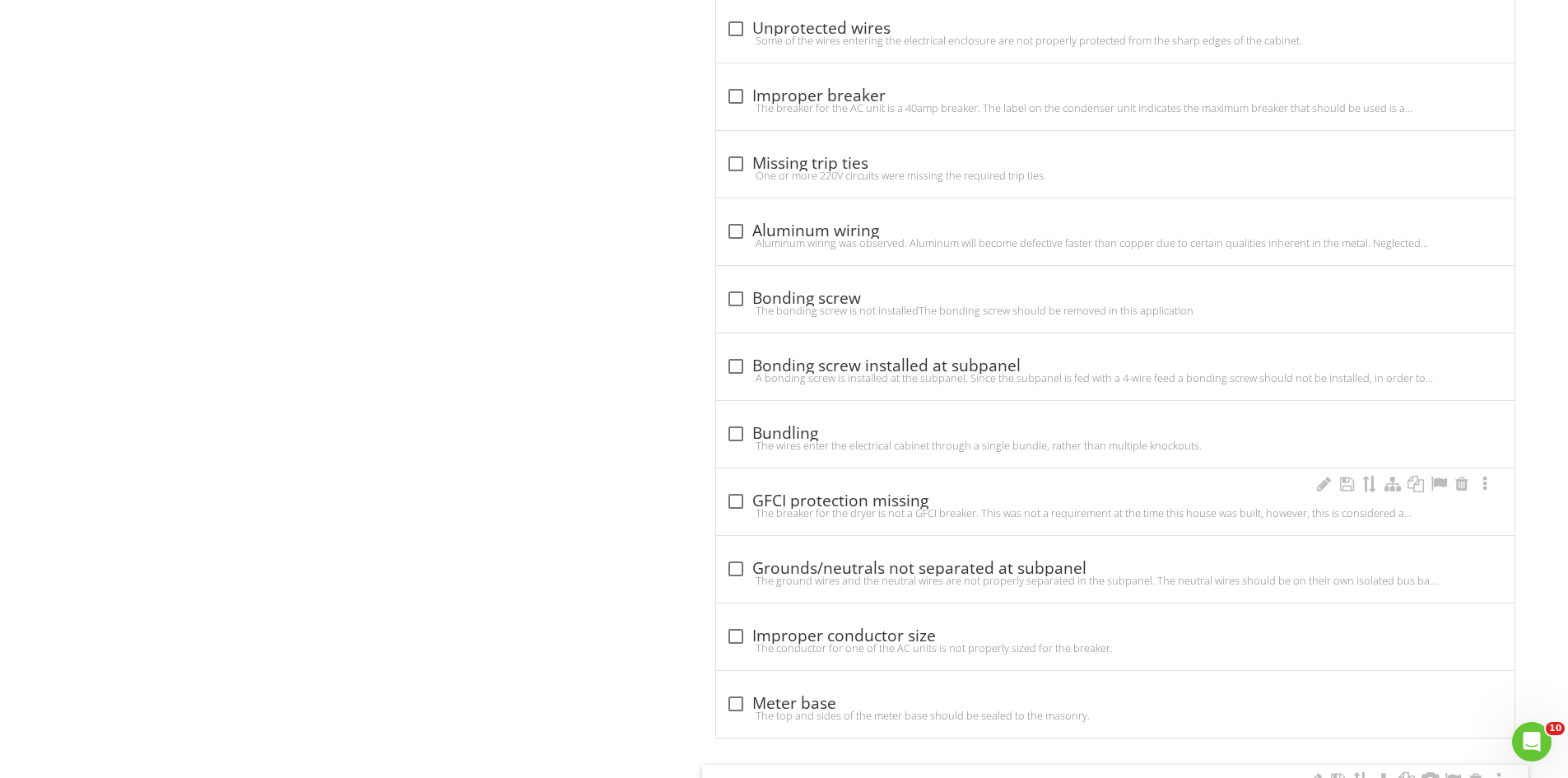
click at [849, 500] on div "check_box_outline_blank GFCI protection missing" at bounding box center [1115, 501] width 779 height 19
checkbox input "true"
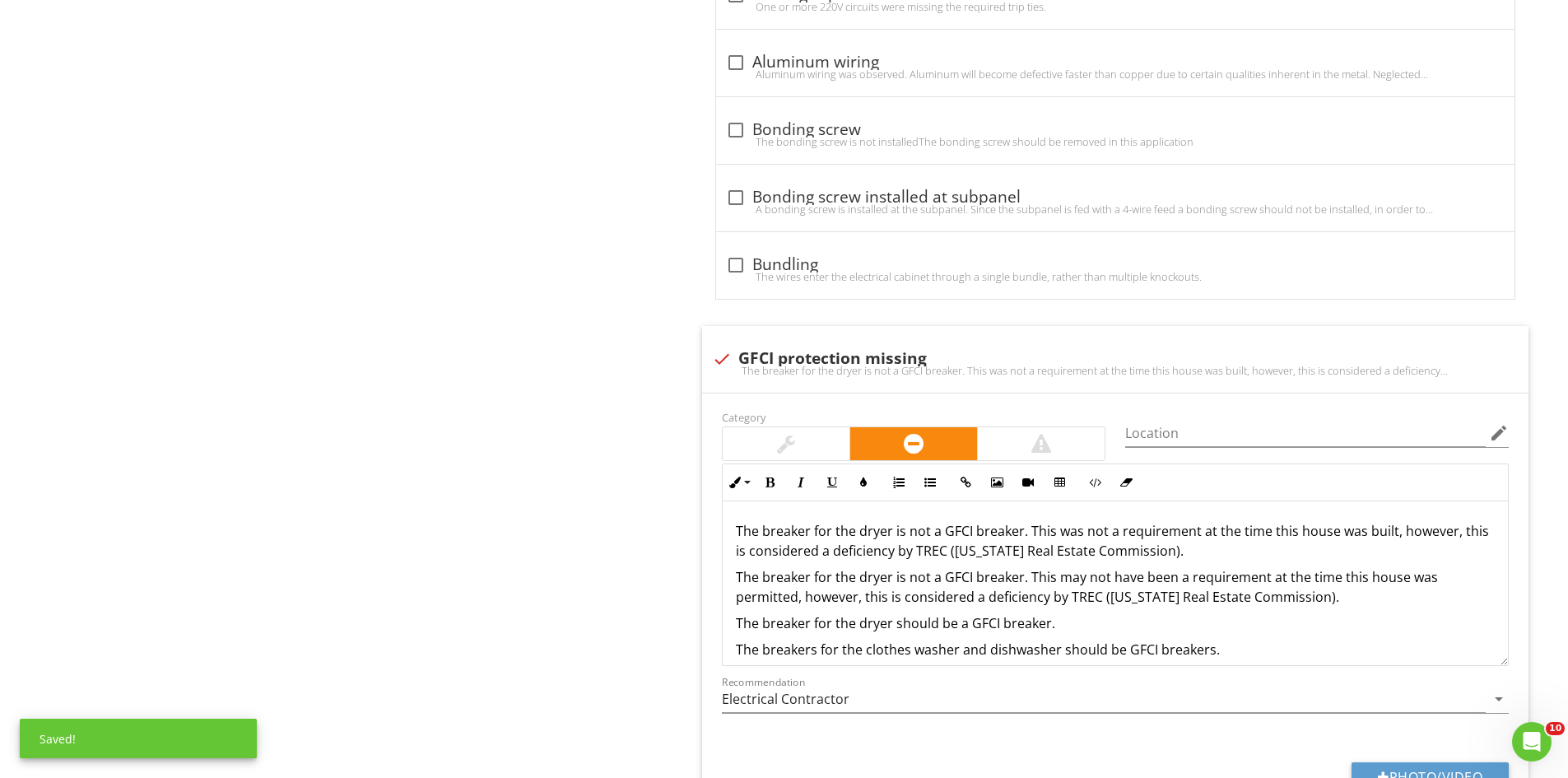
scroll to position [1400, 0]
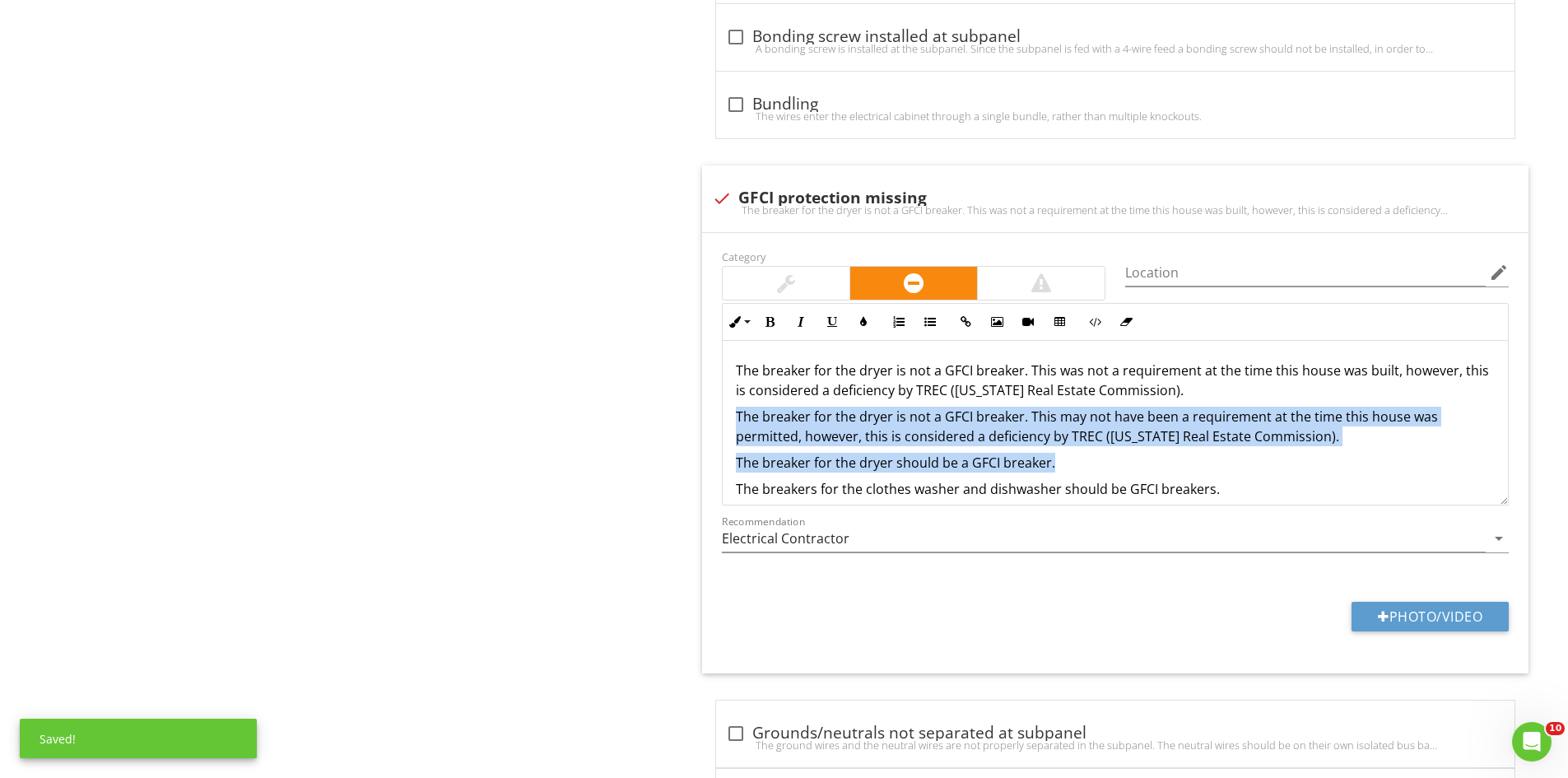
drag, startPoint x: 1099, startPoint y: 461, endPoint x: 610, endPoint y: 412, distance: 491.4
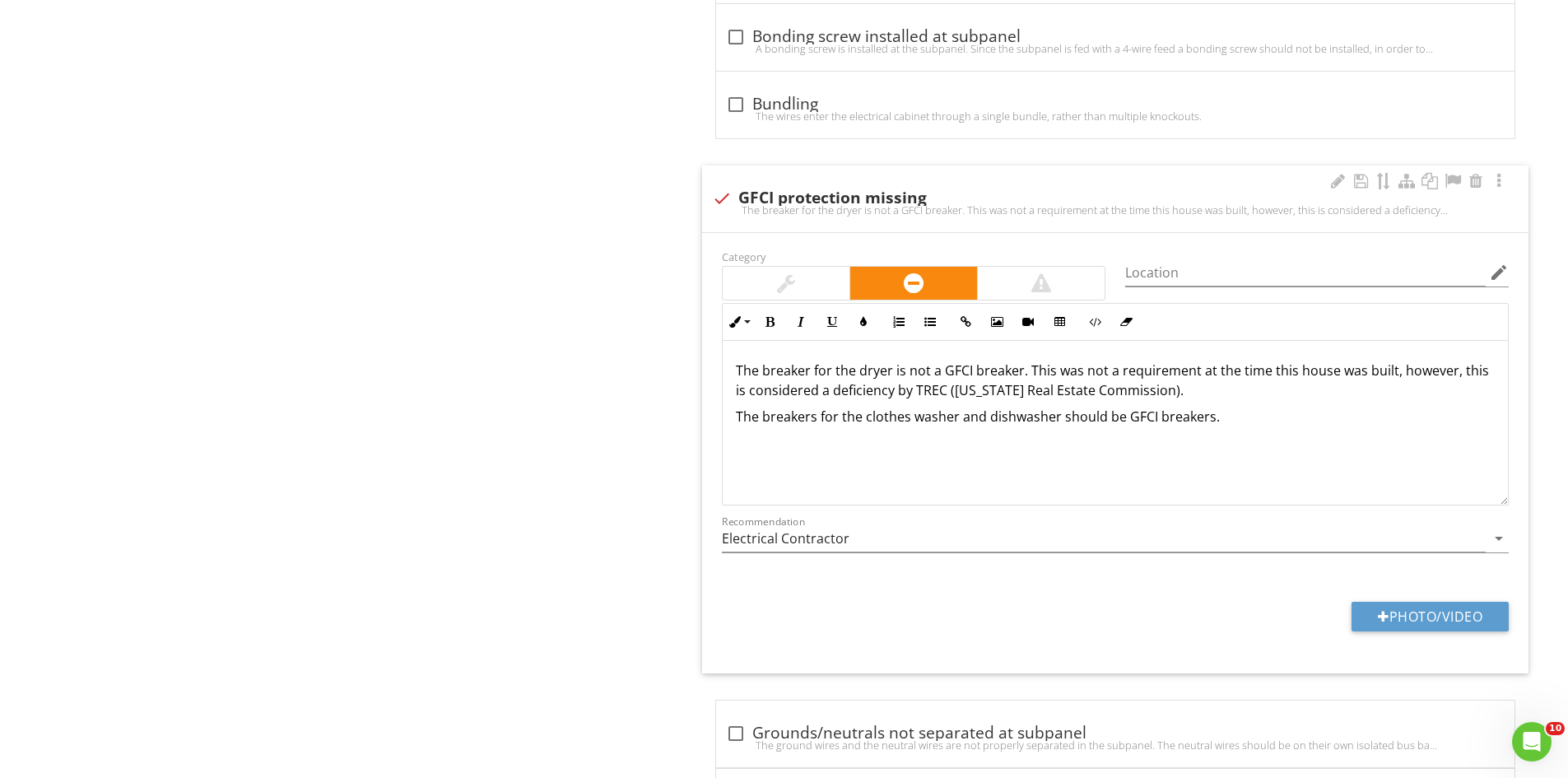
click at [1332, 447] on div "The breaker for the dryer is not a GFCI breaker. This was not a requirement at …" at bounding box center [1115, 423] width 786 height 165
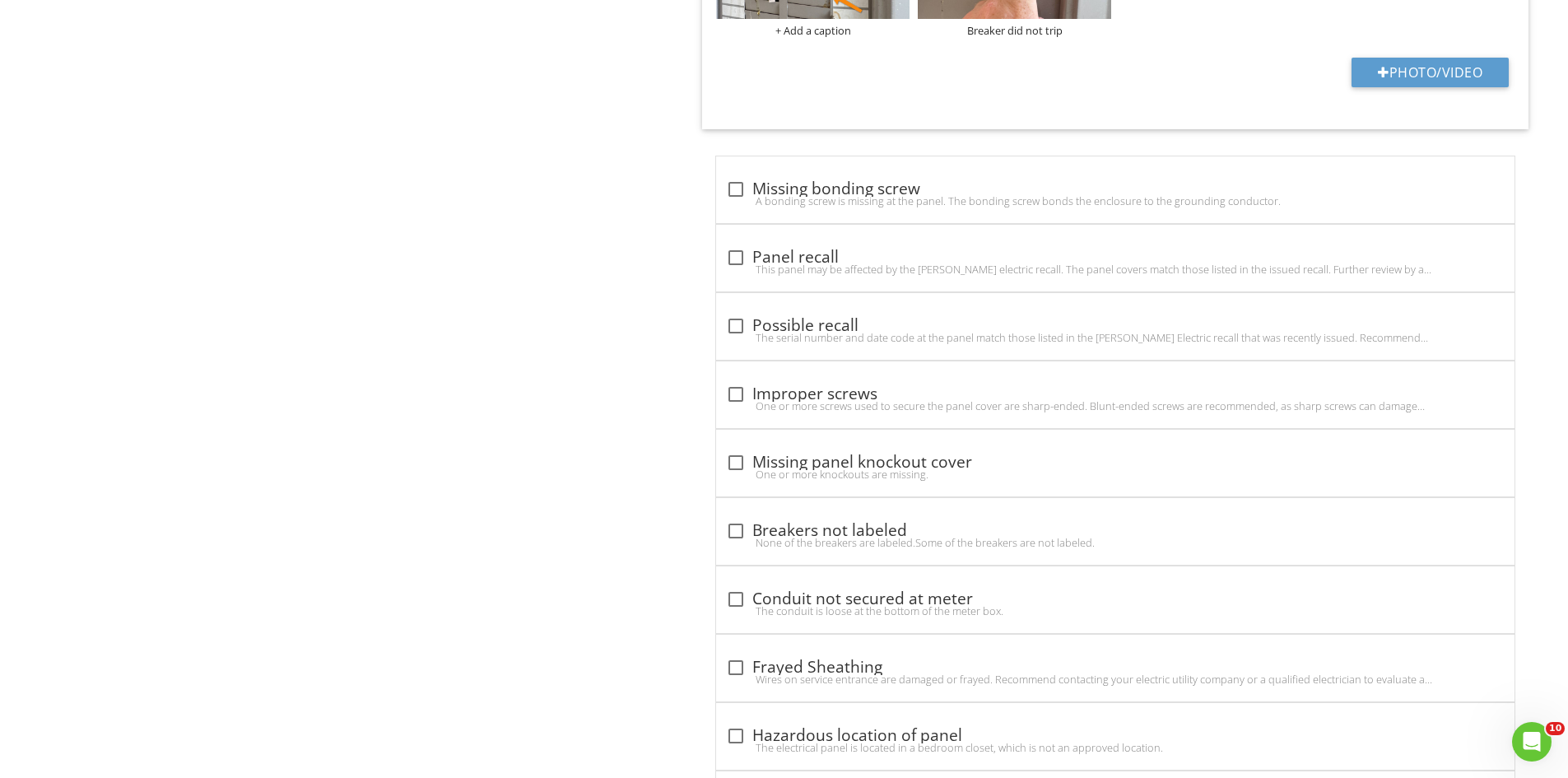
scroll to position [2964, 0]
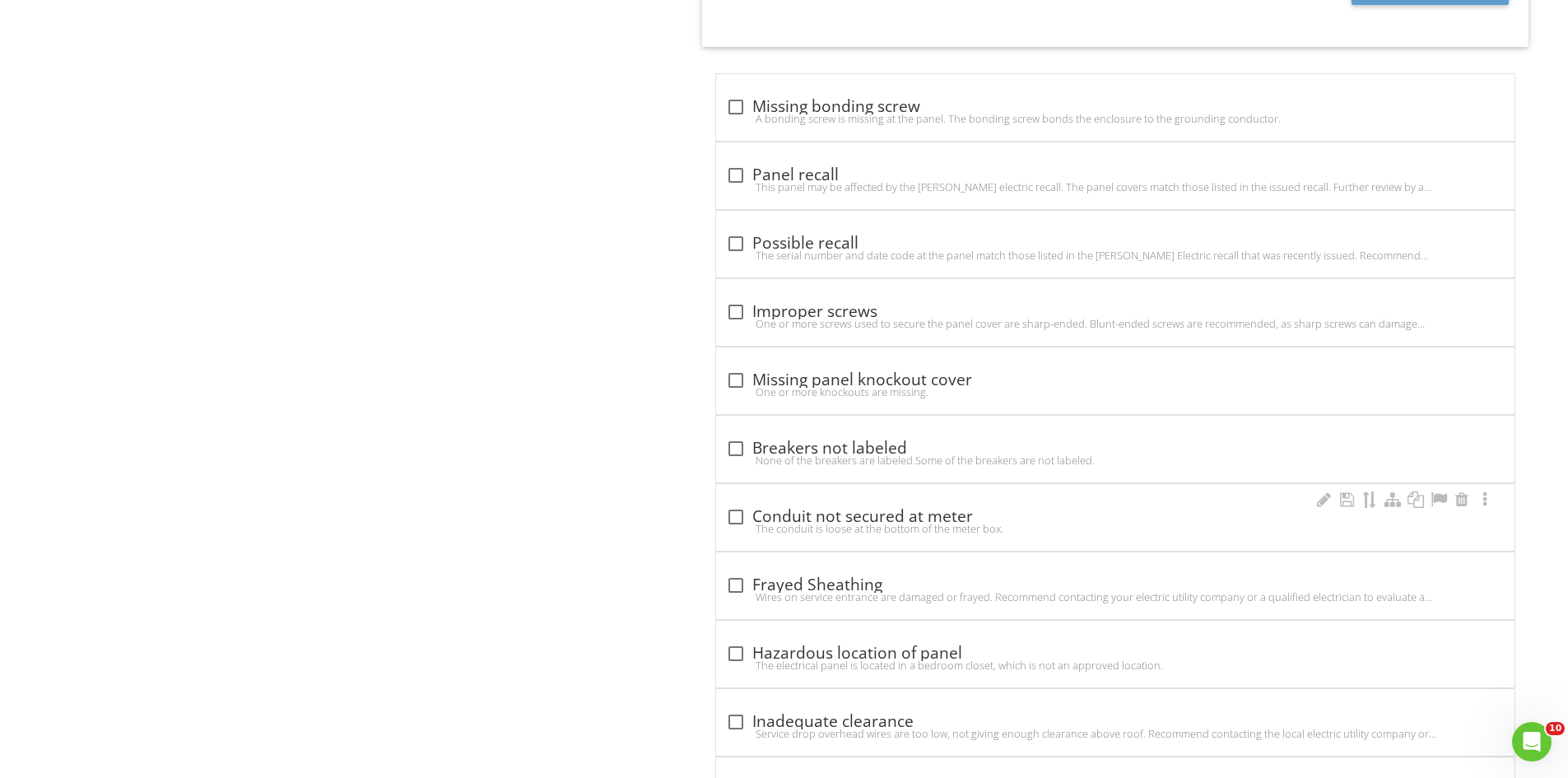
click at [852, 523] on div "The conduit is loose at the bottom of the meter box." at bounding box center [1115, 528] width 779 height 13
checkbox input "true"
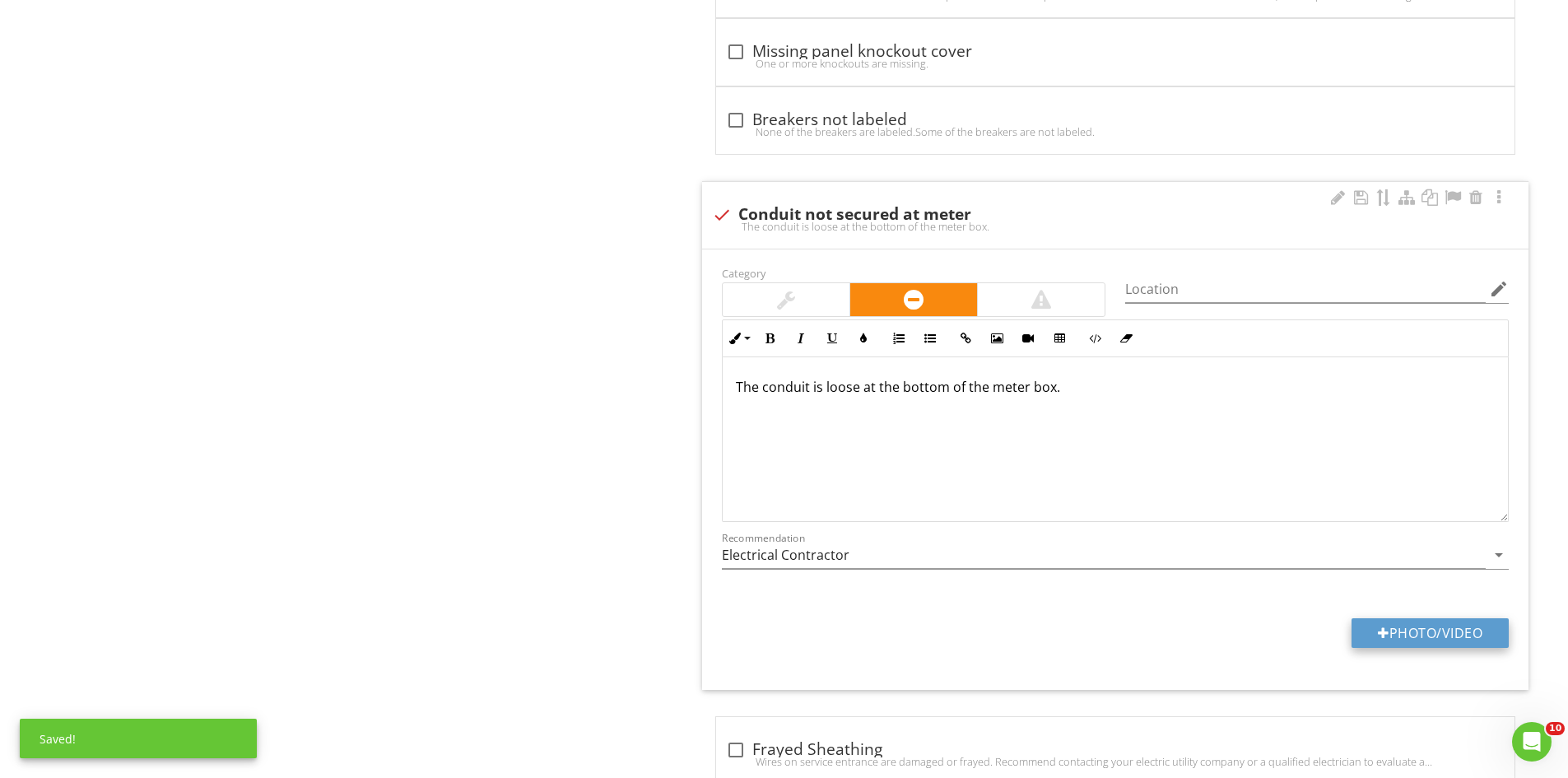
scroll to position [3294, 0]
click at [1478, 632] on button "Photo/Video" at bounding box center [1430, 633] width 157 height 30
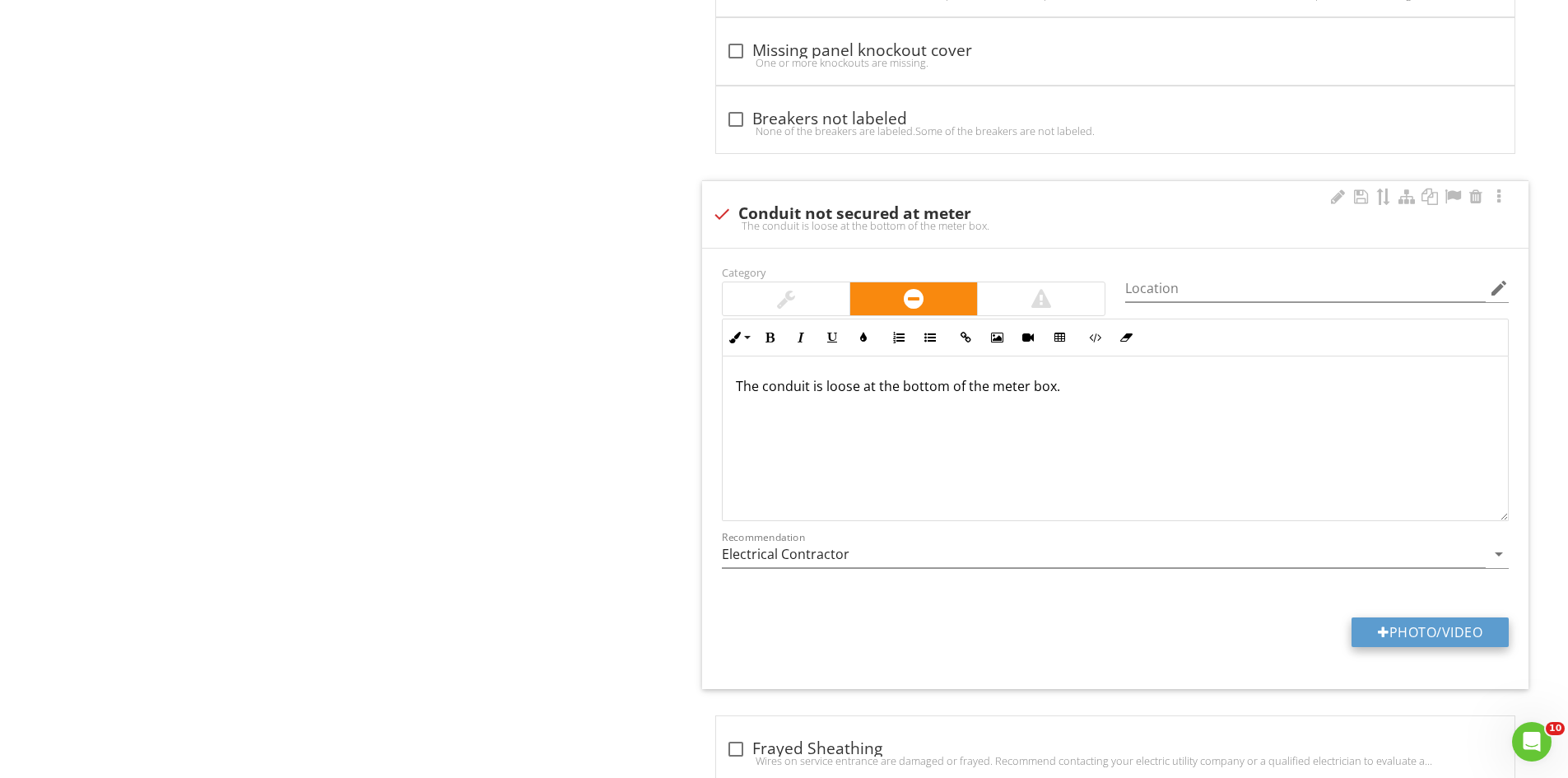
type input "C:\fakepath\IMG_2838.JPG"
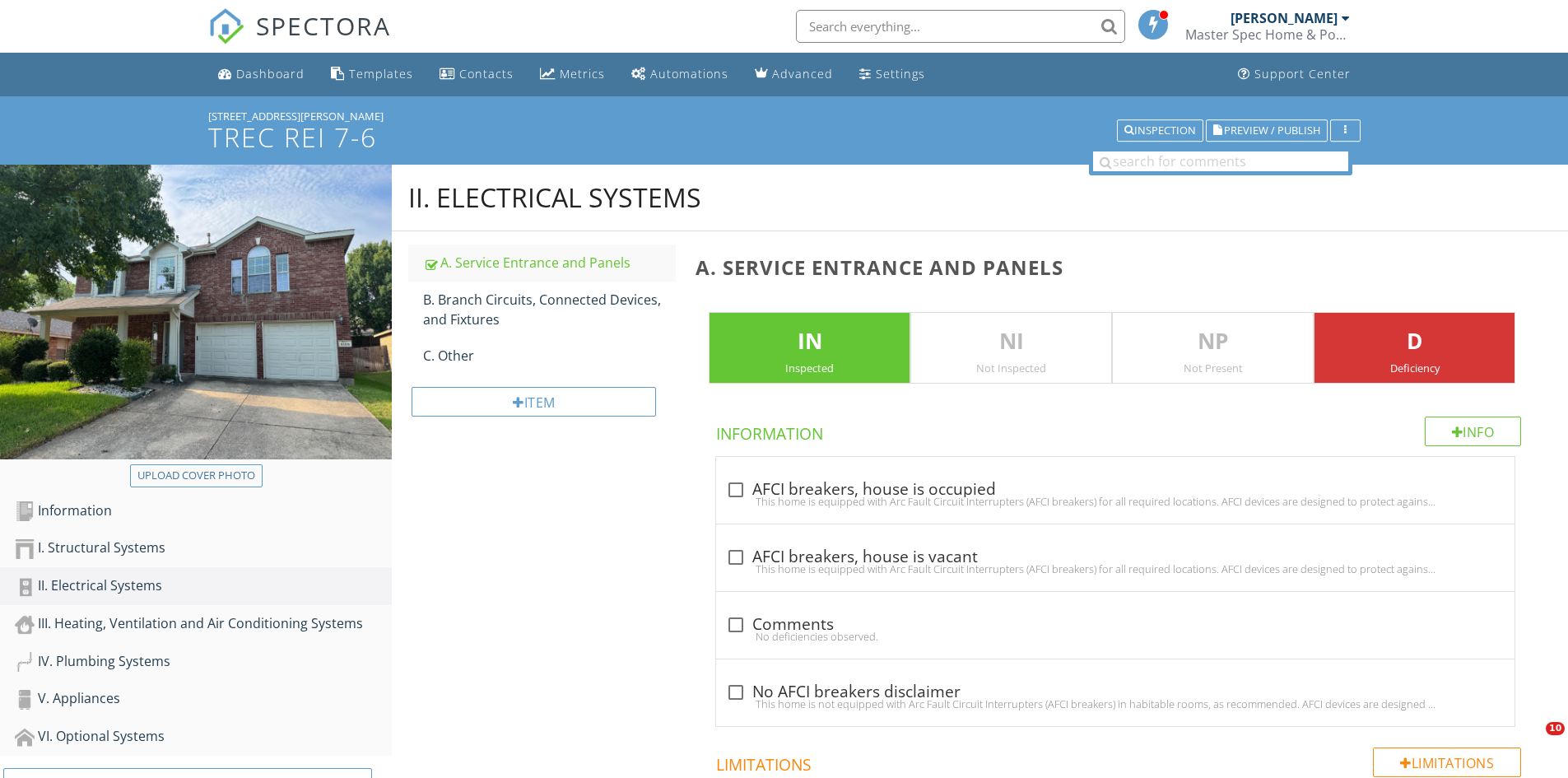
scroll to position [906, 0]
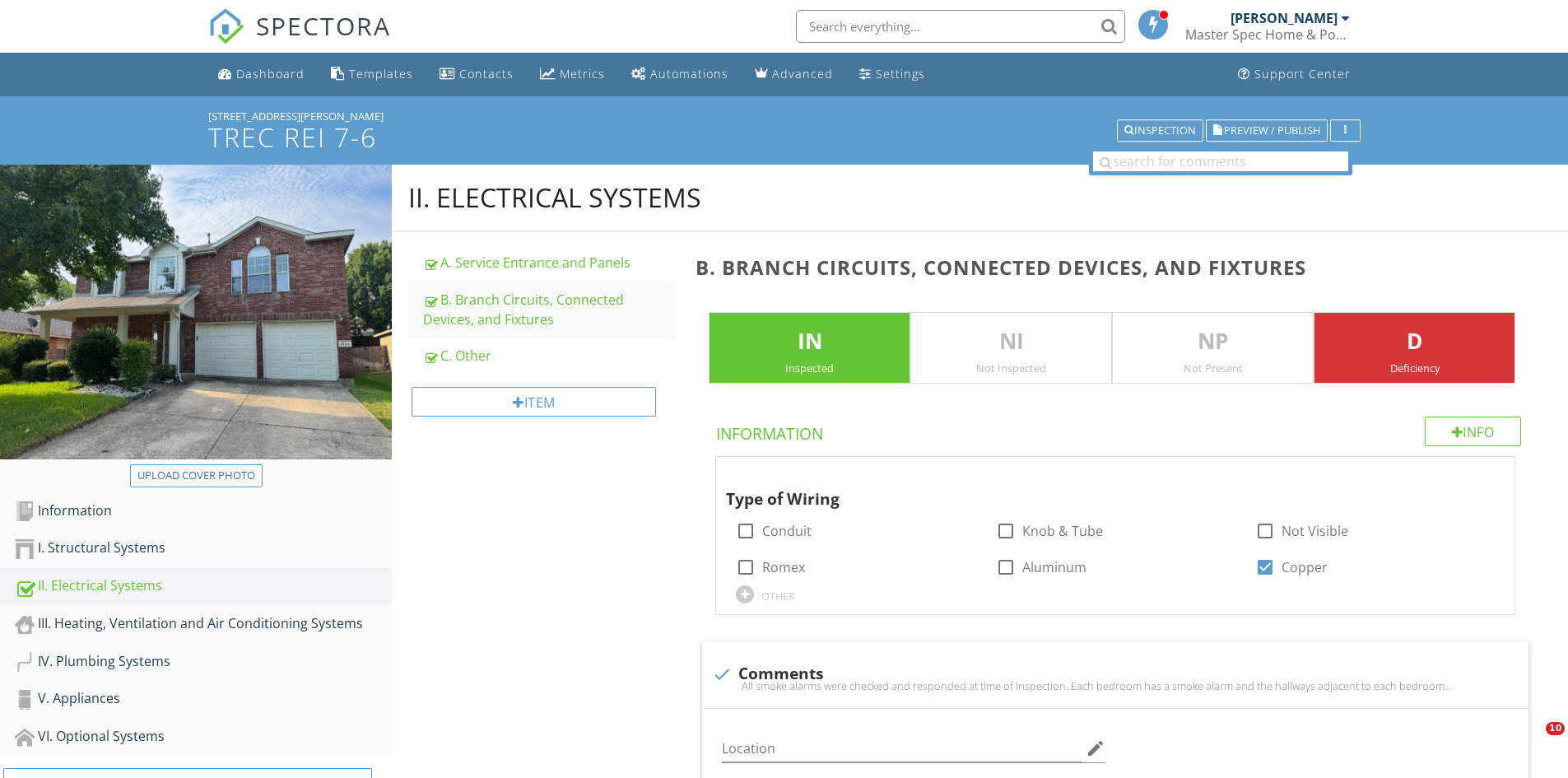
scroll to position [3212, 0]
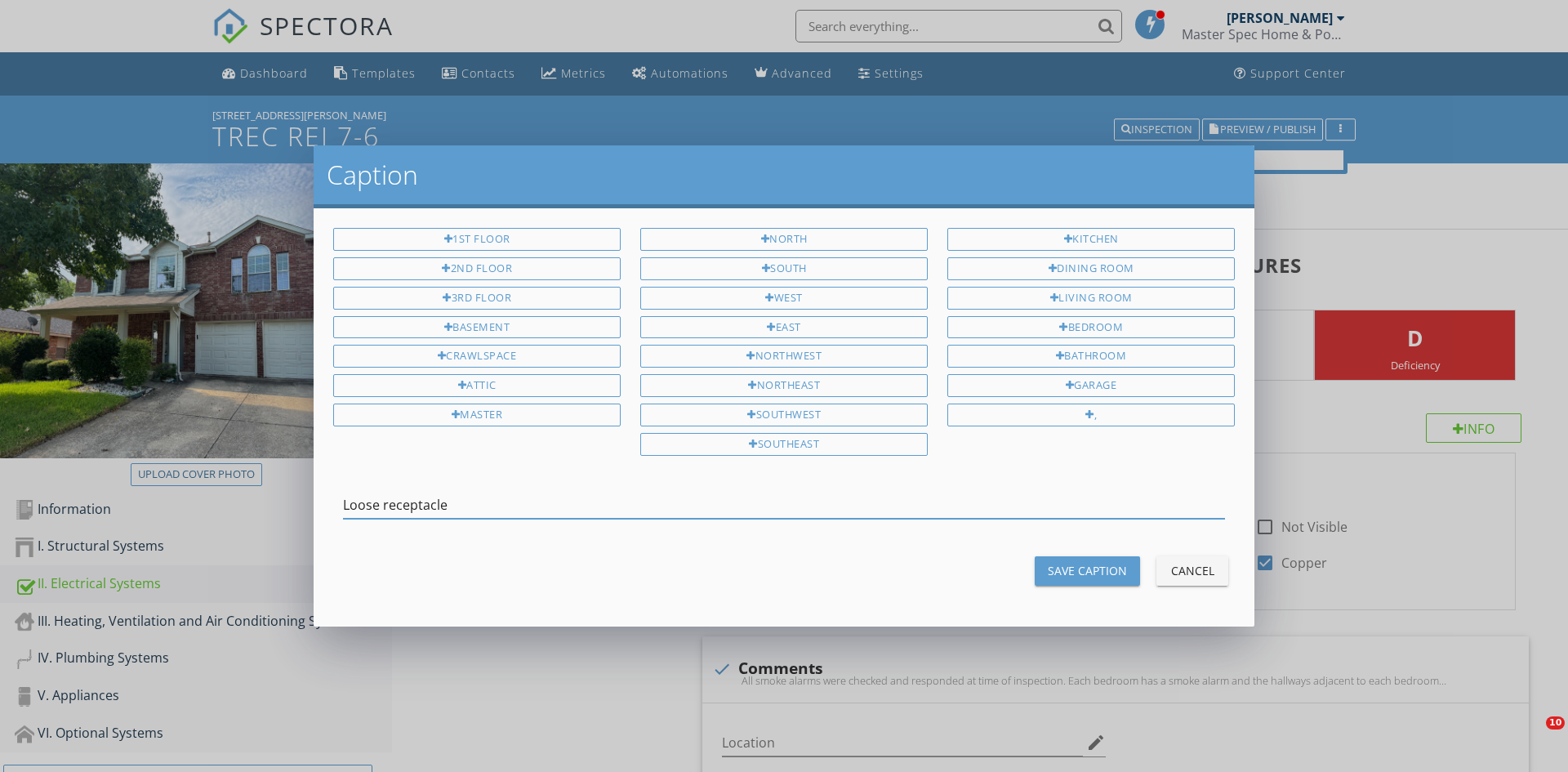
scroll to position [2206, 0]
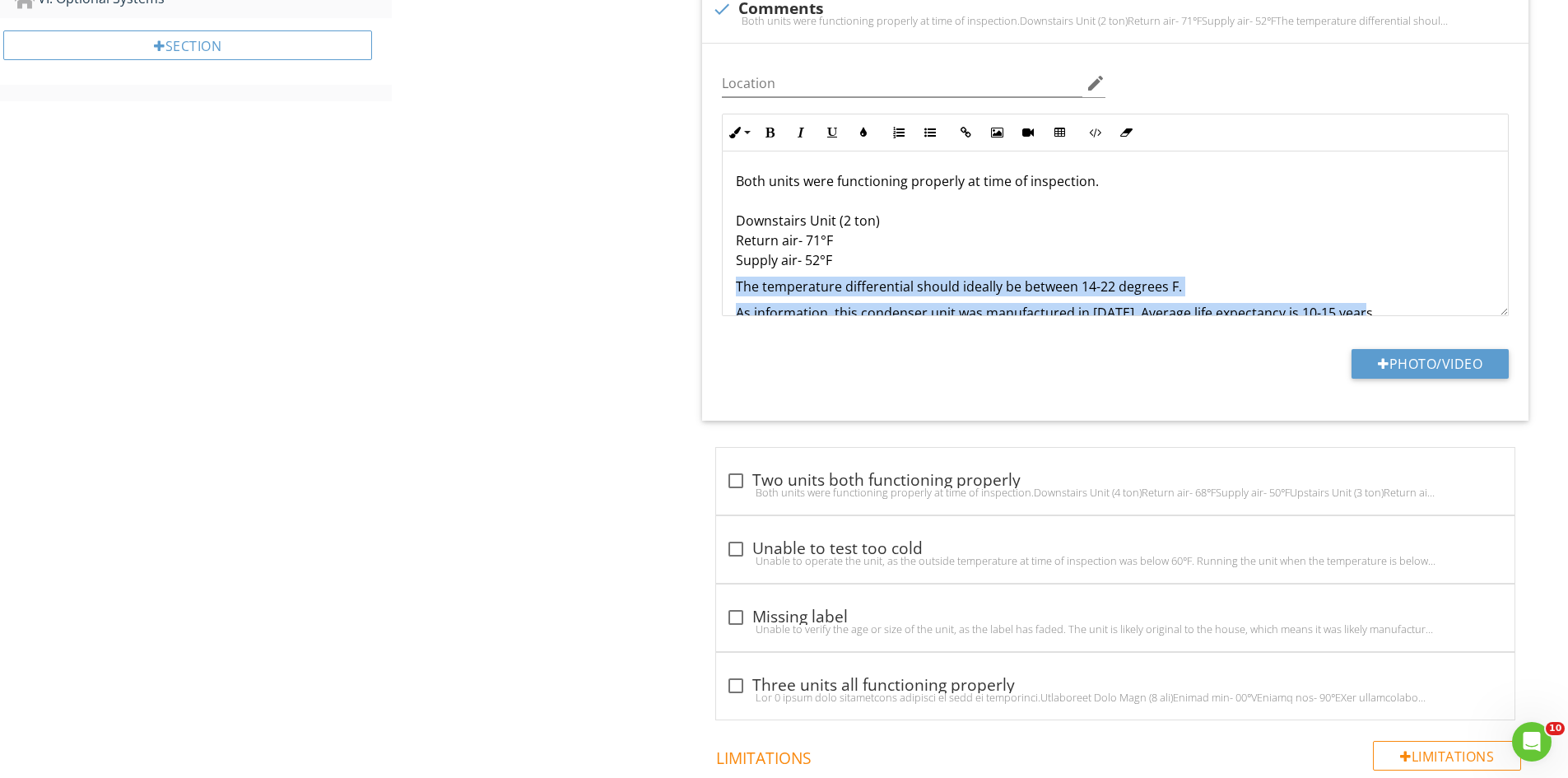
scroll to position [171, 0]
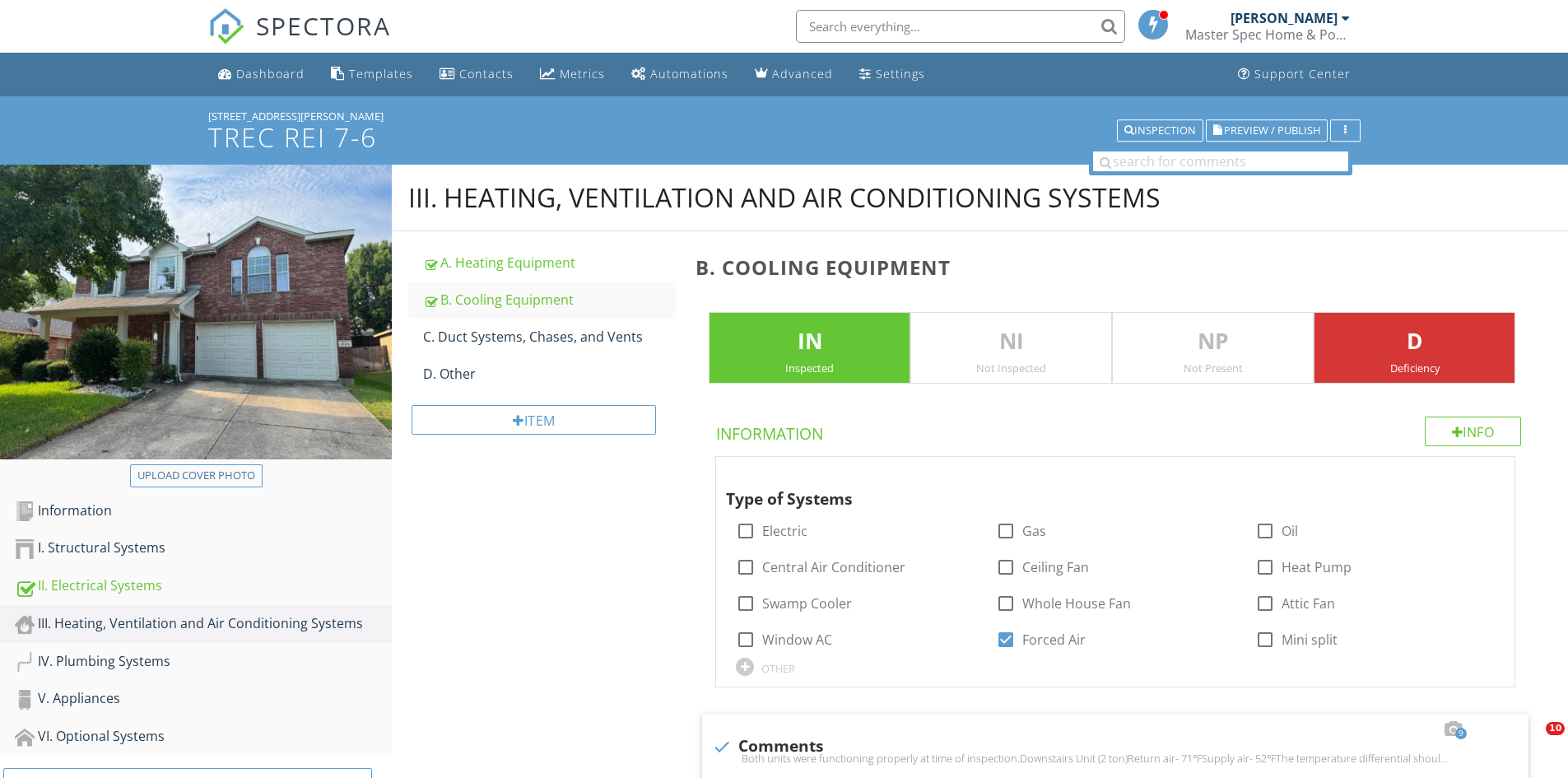
scroll to position [3077, 0]
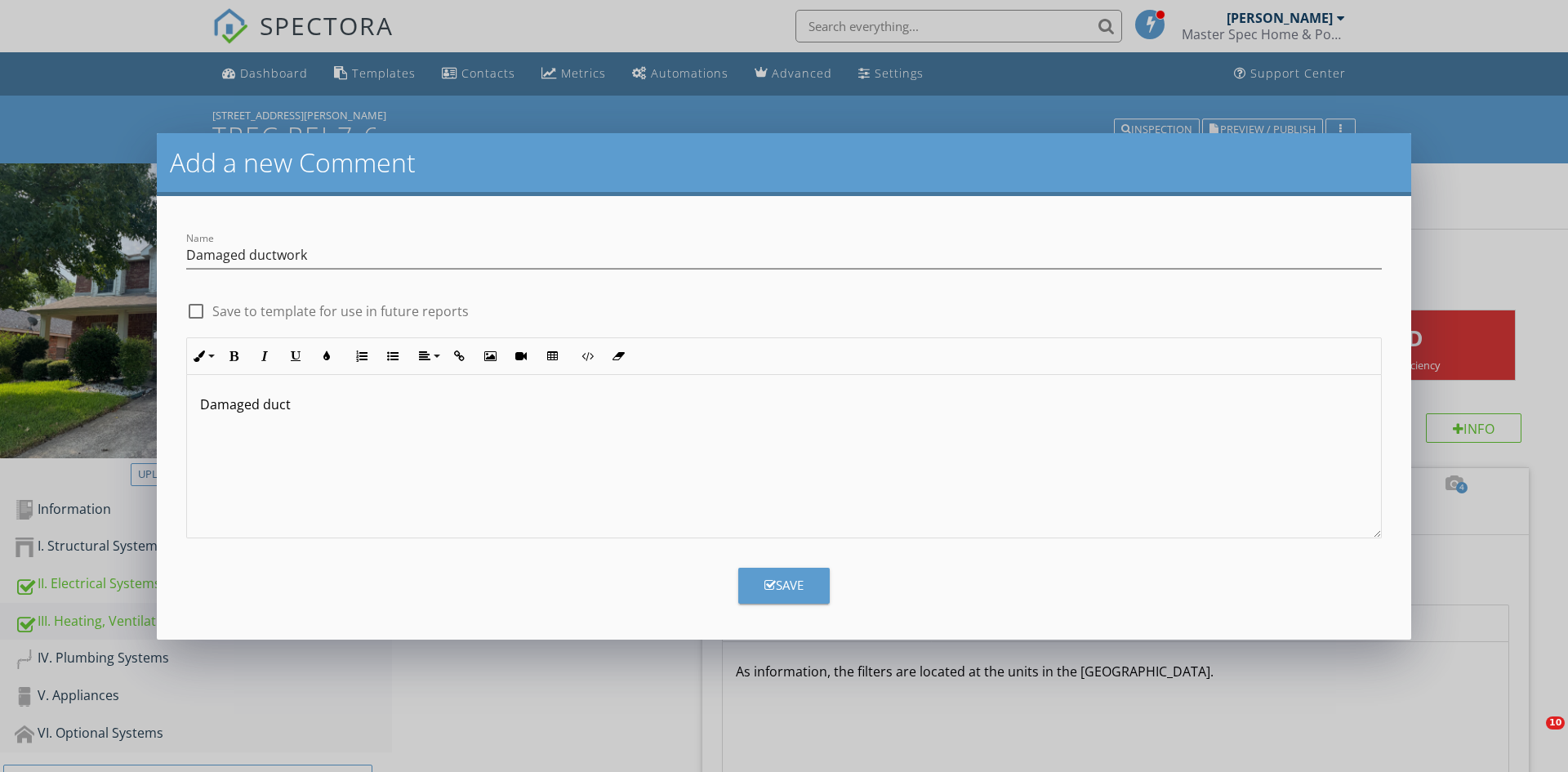
scroll to position [1011, 0]
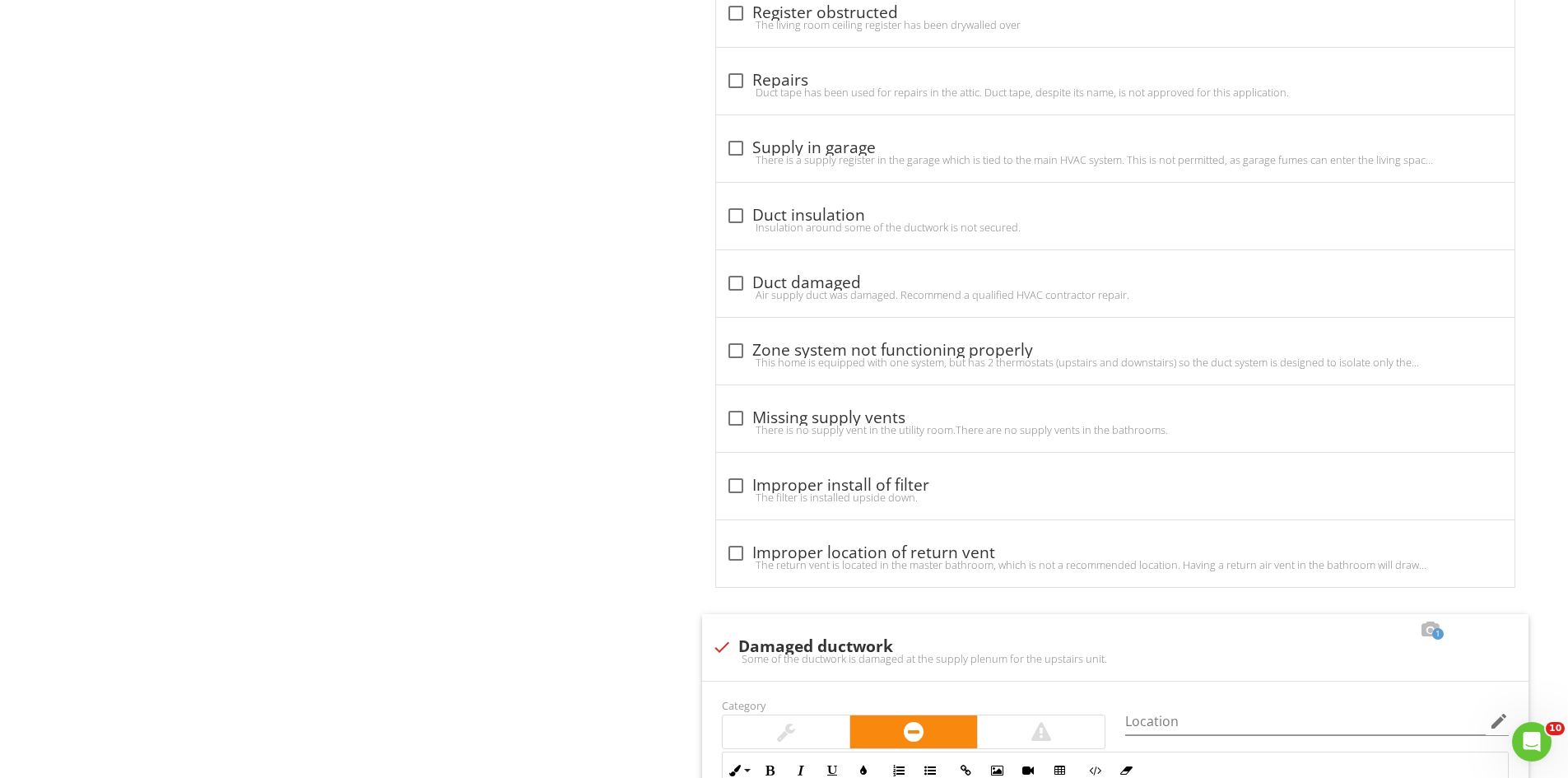
scroll to position [1, 0]
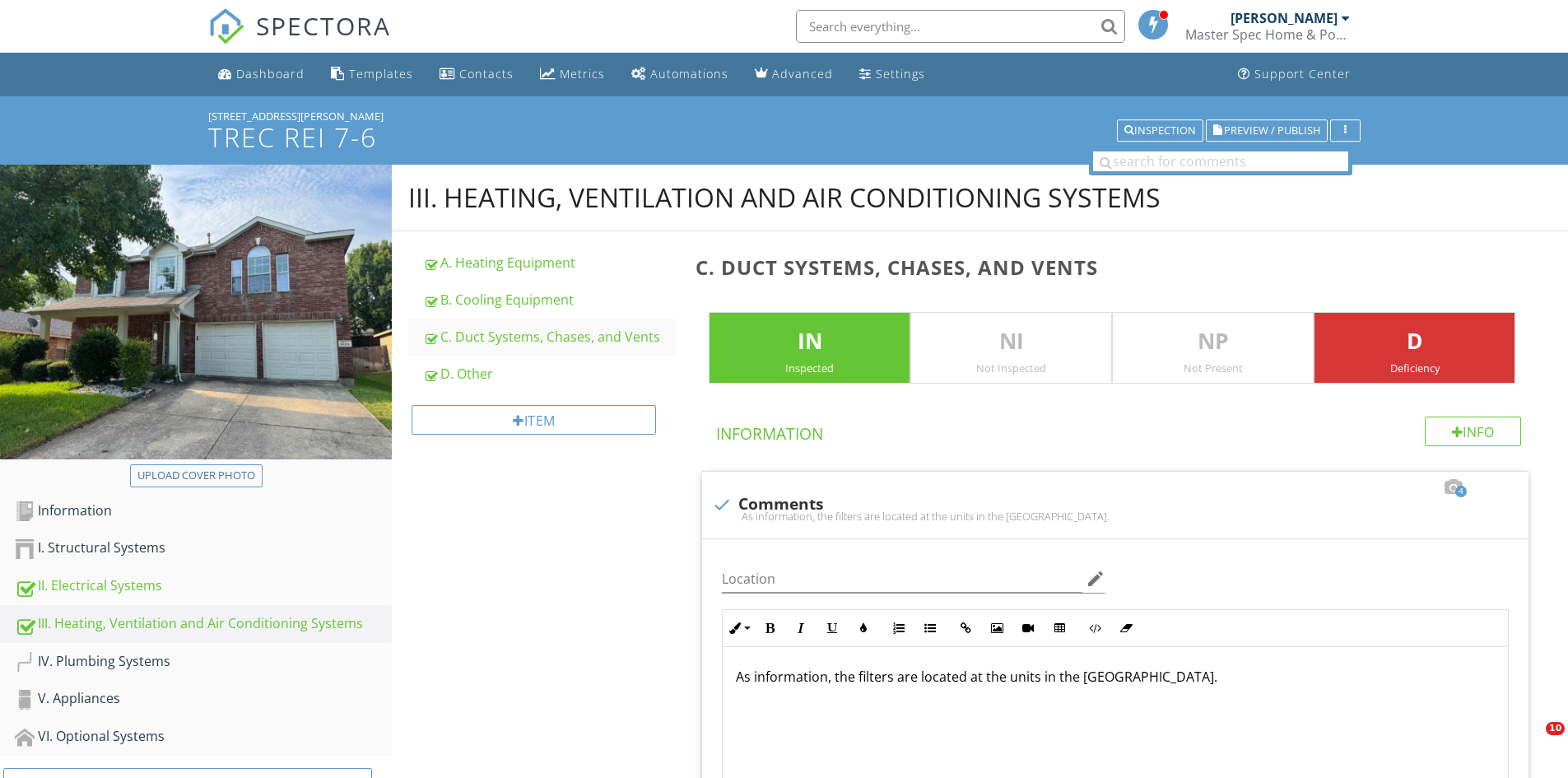
scroll to position [3064, 0]
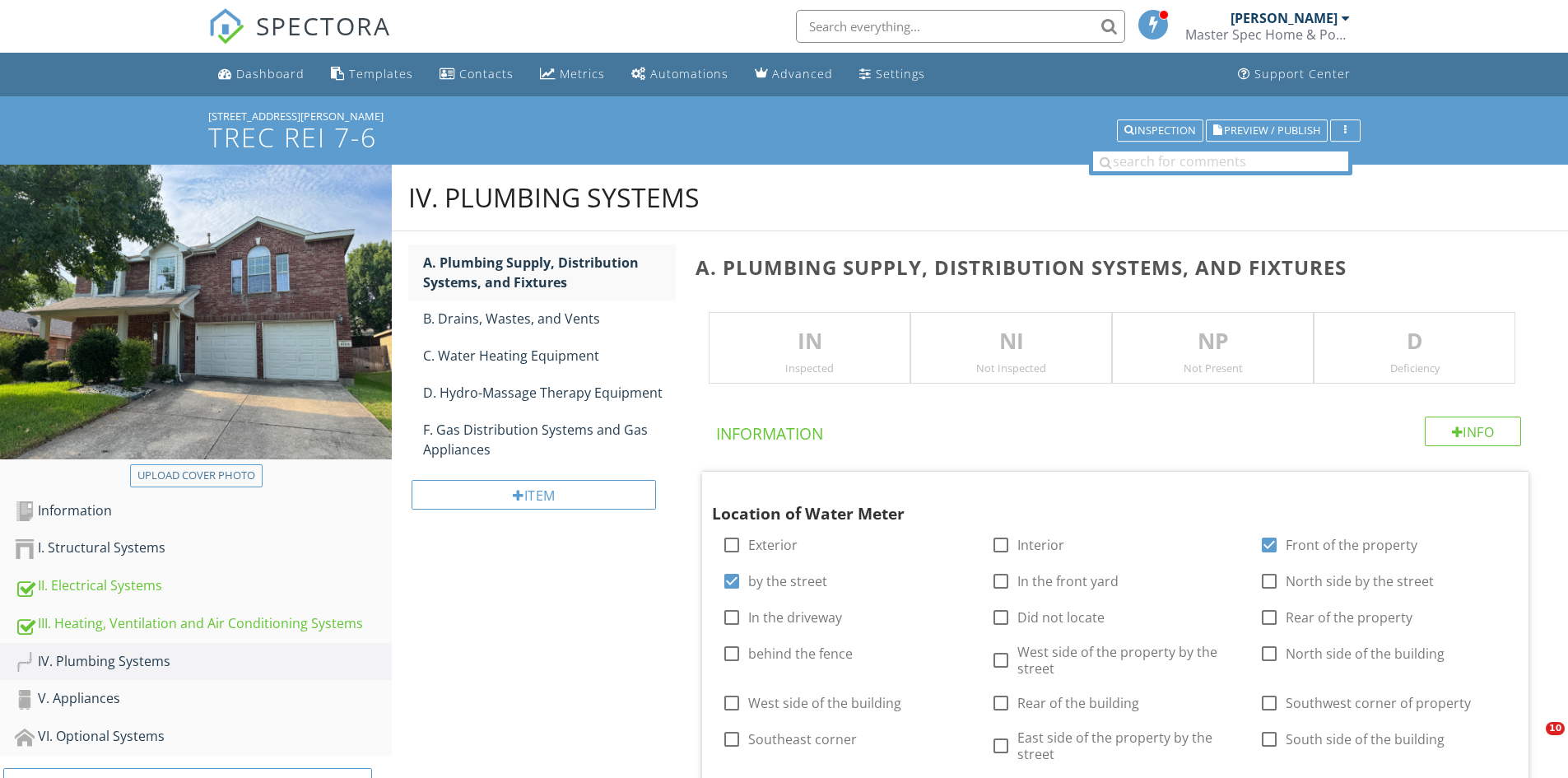
scroll to position [766, 0]
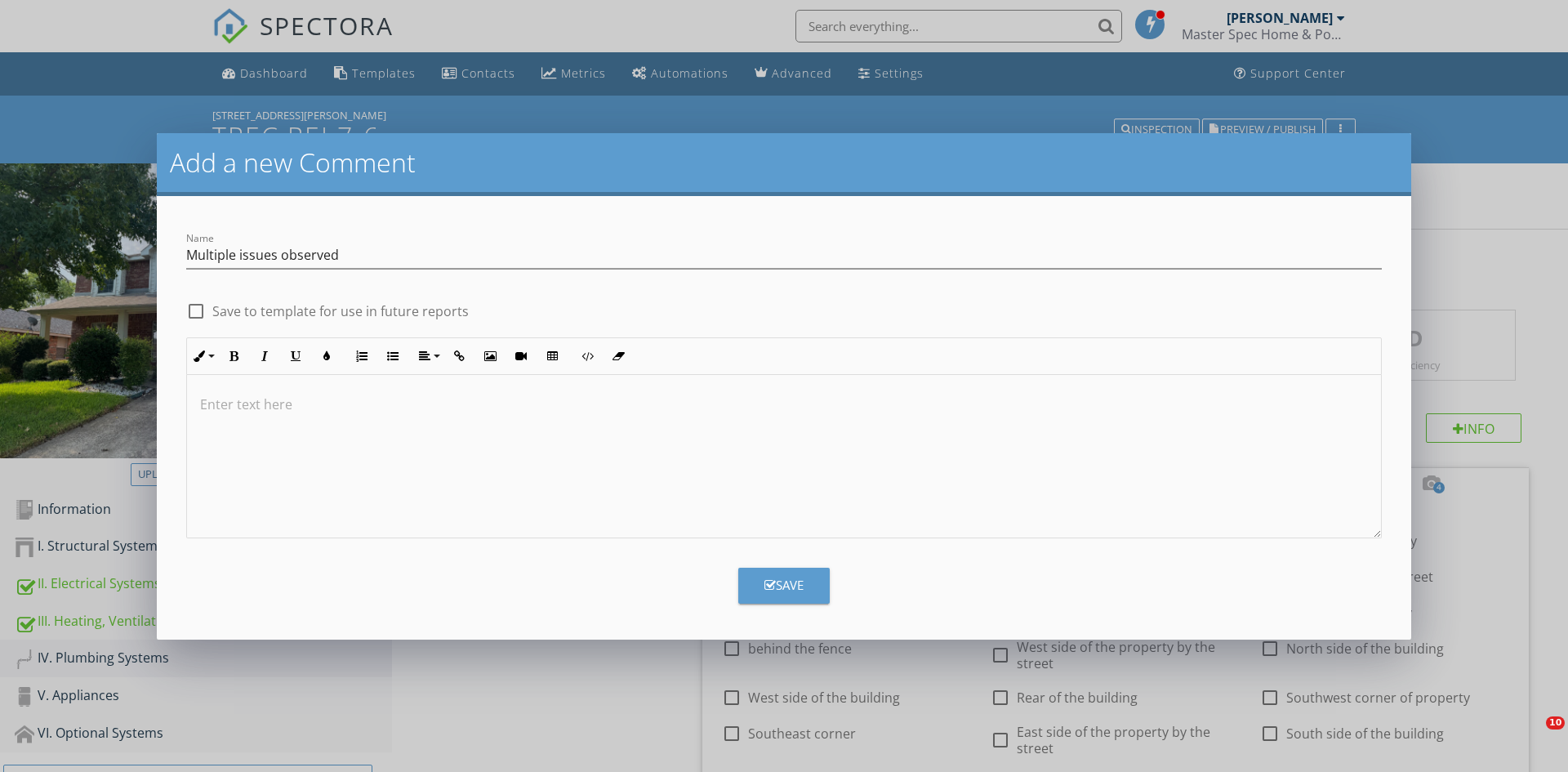
scroll to position [3211, 0]
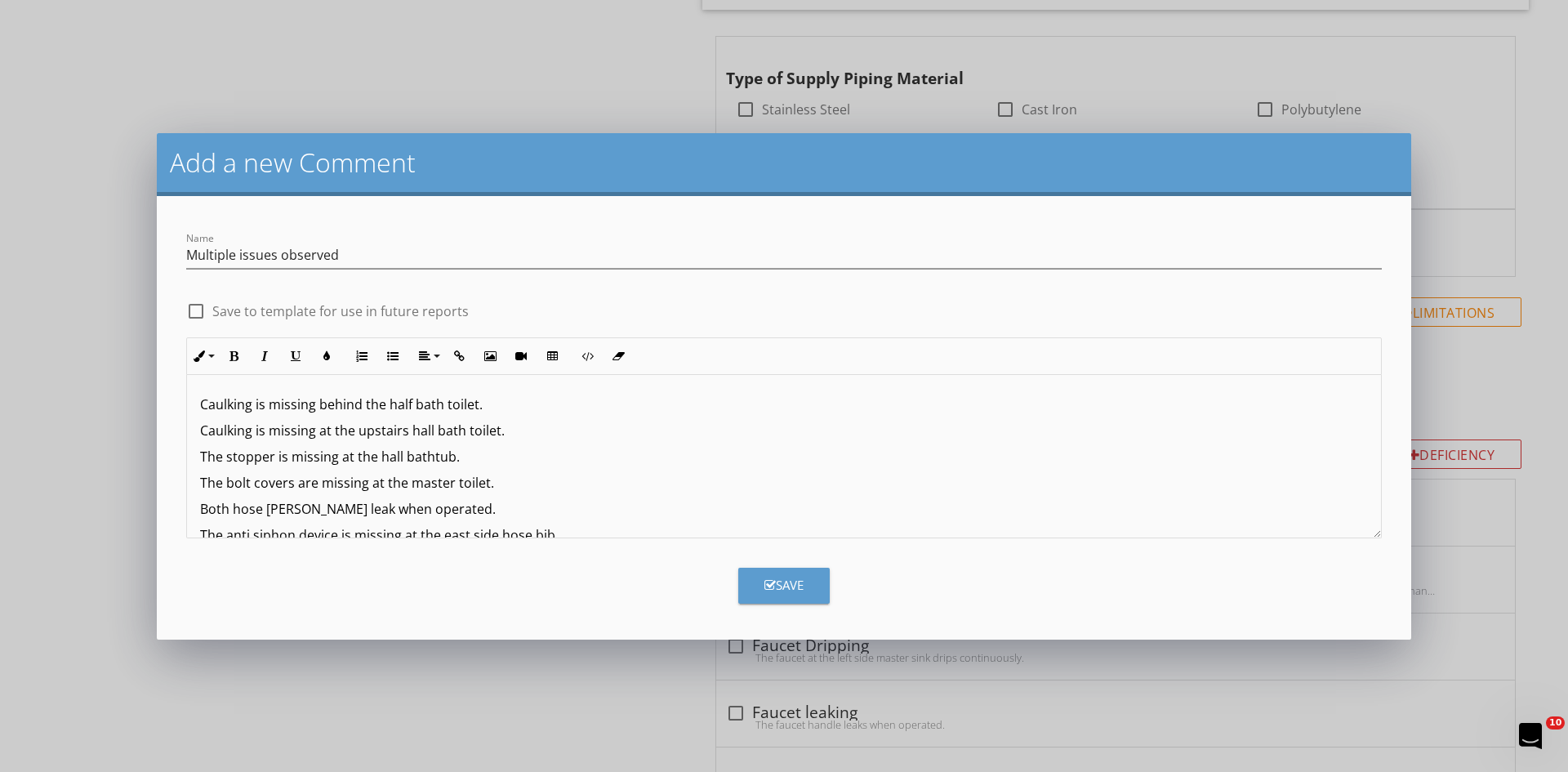
scroll to position [7, 0]
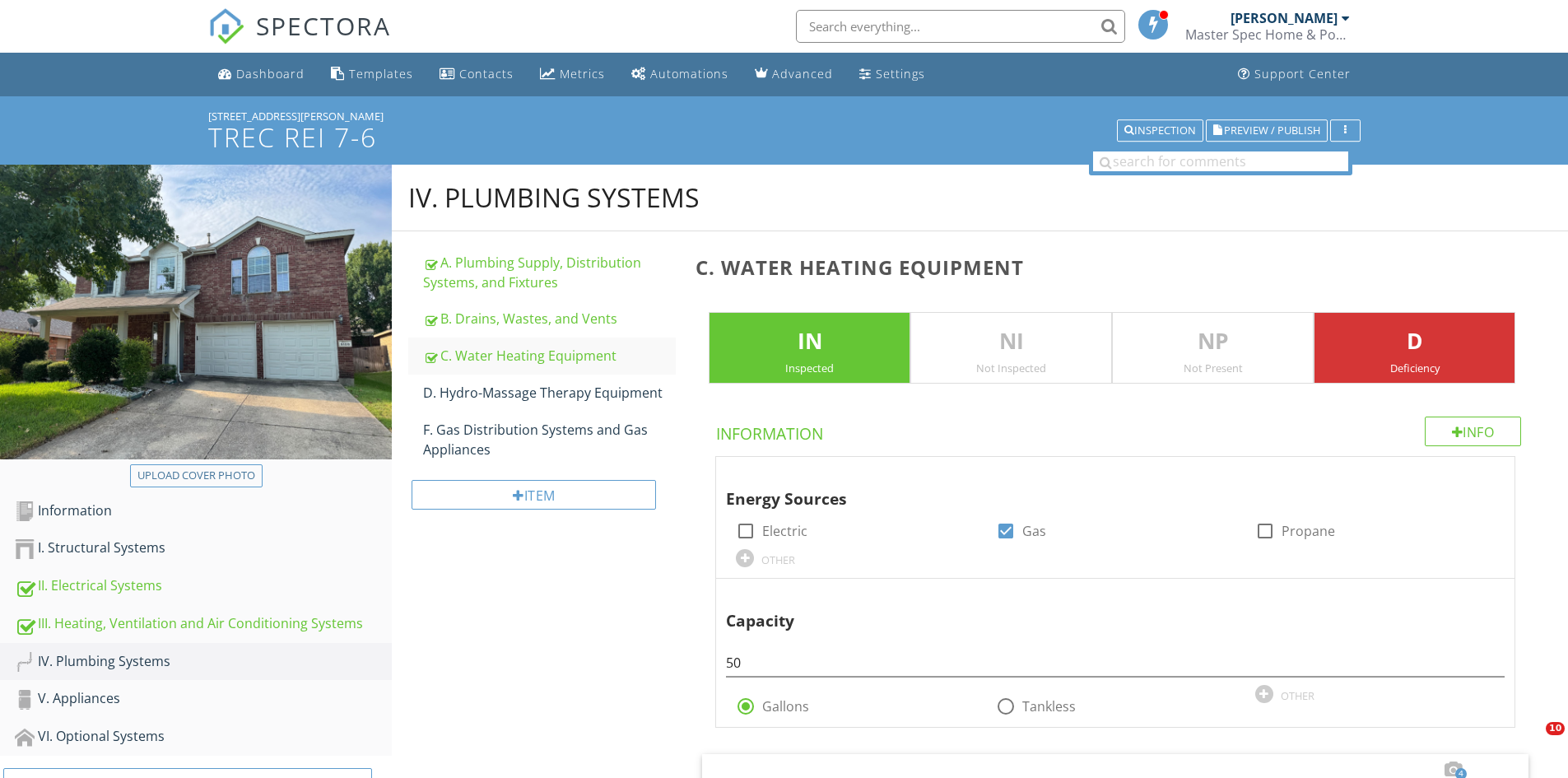
scroll to position [749, 0]
